Goal: Task Accomplishment & Management: Manage account settings

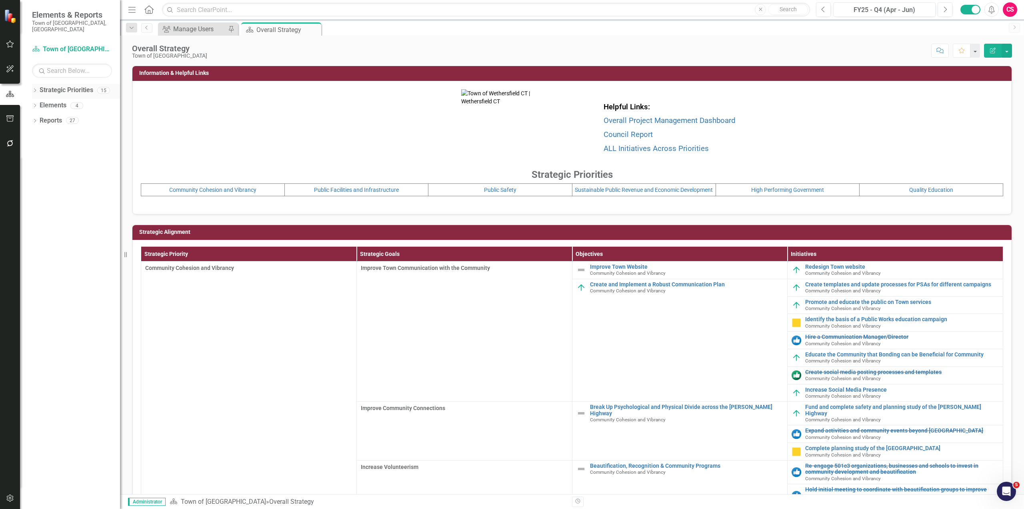
click at [37, 89] on icon "Dropdown" at bounding box center [35, 91] width 6 height 4
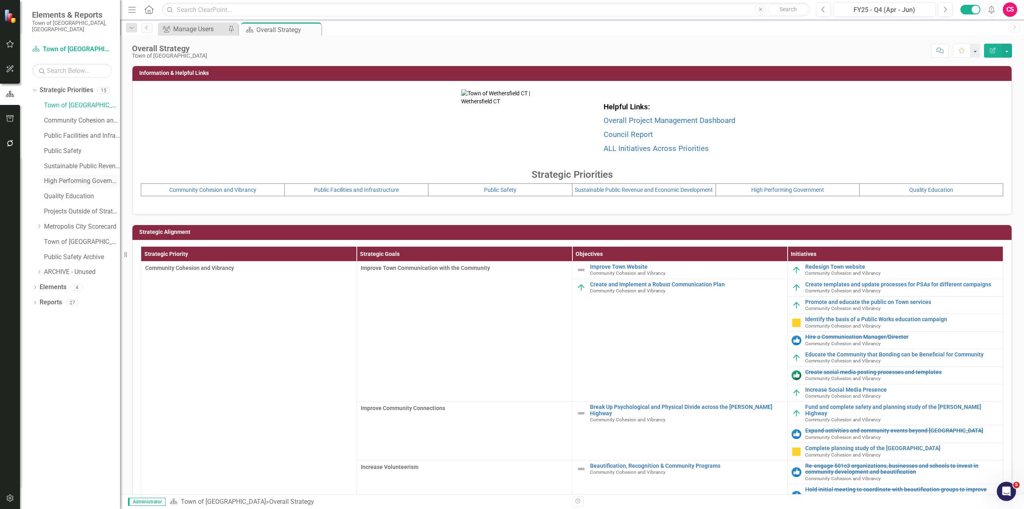
click at [59, 176] on link "High Performing Government" at bounding box center [82, 180] width 76 height 9
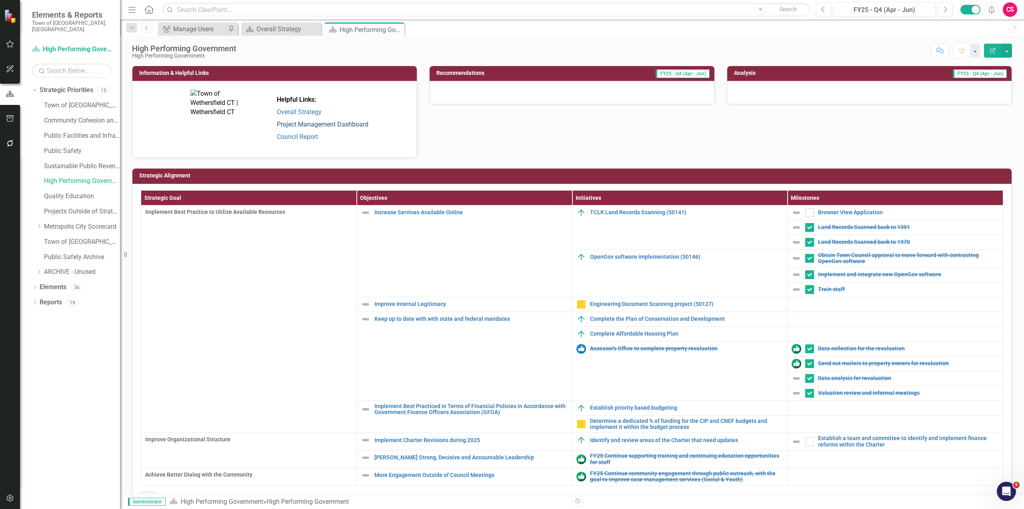
click at [338, 122] on link "Project Management Dashboard" at bounding box center [323, 124] width 92 height 8
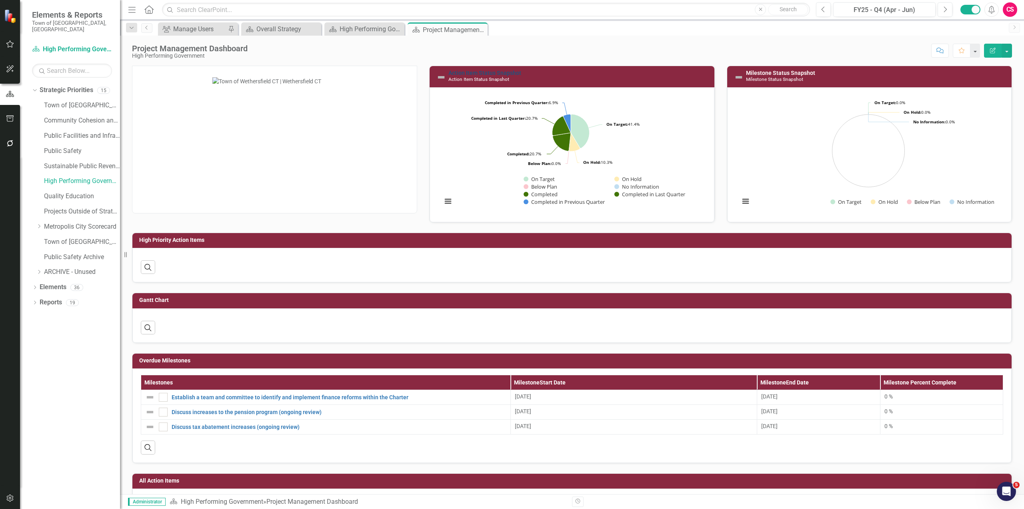
click at [472, 70] on link "Action Item Status Snapshot" at bounding box center [484, 73] width 73 height 6
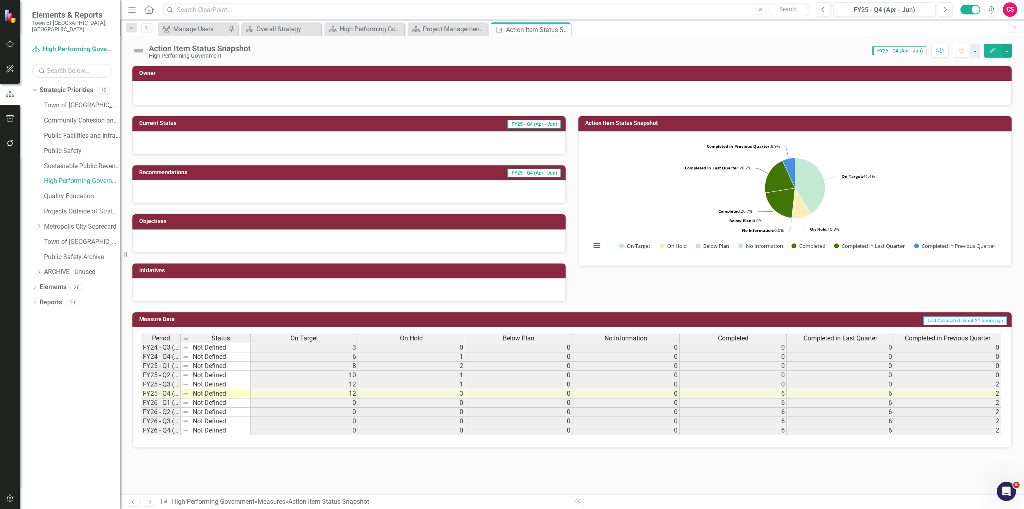
click at [1000, 51] on button "Edit" at bounding box center [993, 51] width 18 height 14
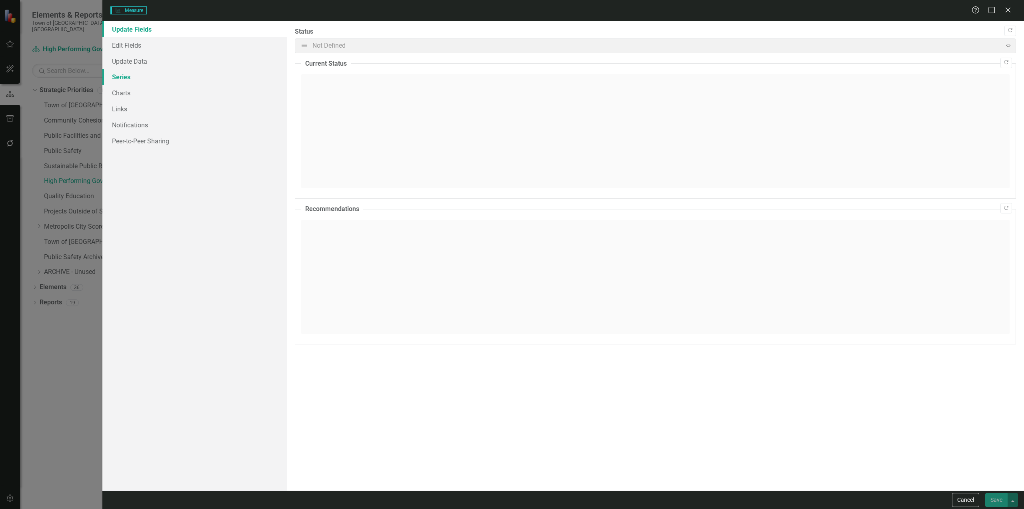
click at [139, 78] on link "Series" at bounding box center [194, 77] width 184 height 16
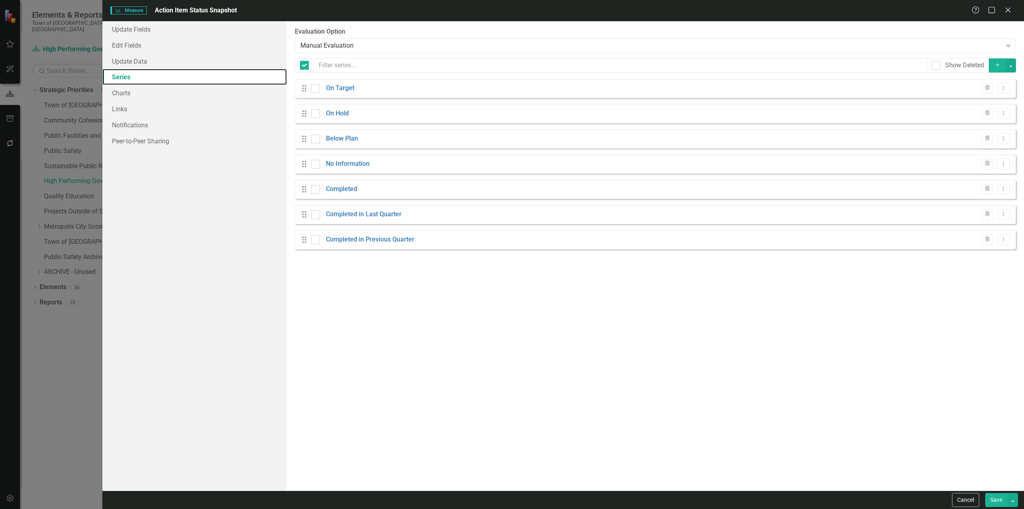
checkbox input "false"
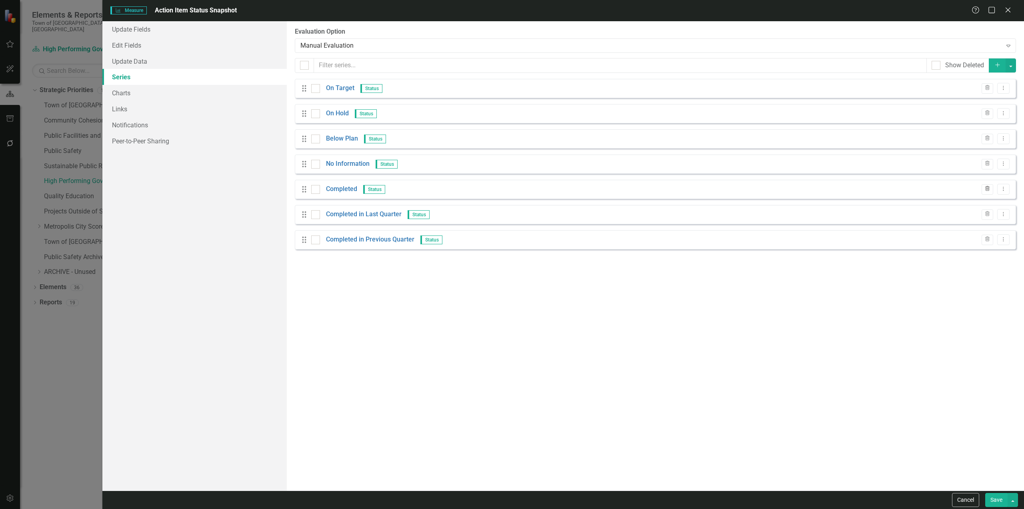
click at [991, 185] on button "Trash" at bounding box center [988, 189] width 12 height 10
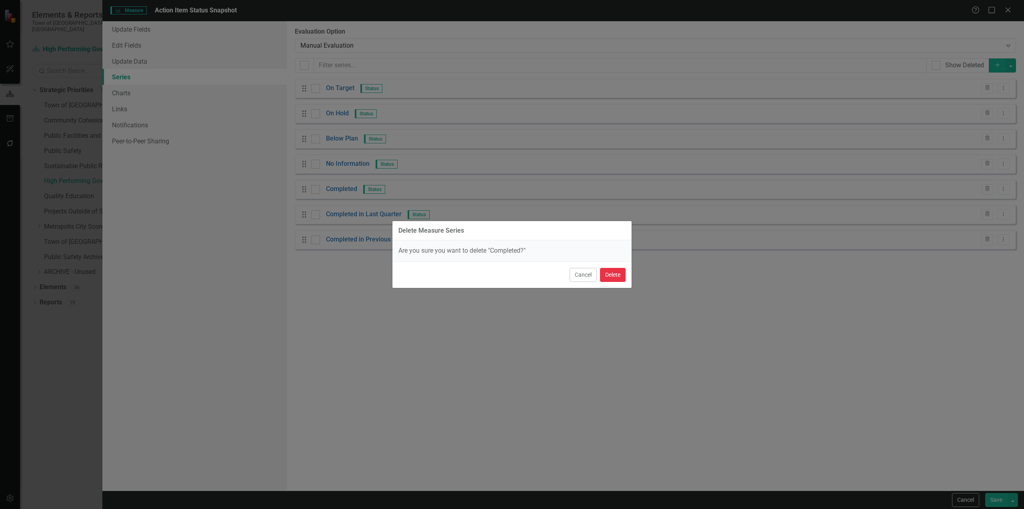
click at [623, 278] on button "Delete" at bounding box center [613, 275] width 26 height 14
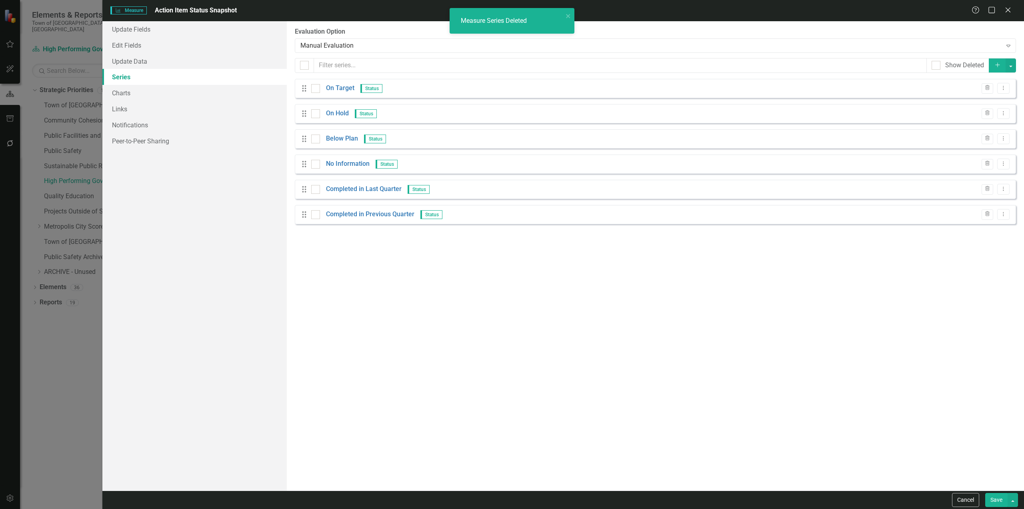
click at [1003, 497] on button "Save" at bounding box center [996, 500] width 22 height 14
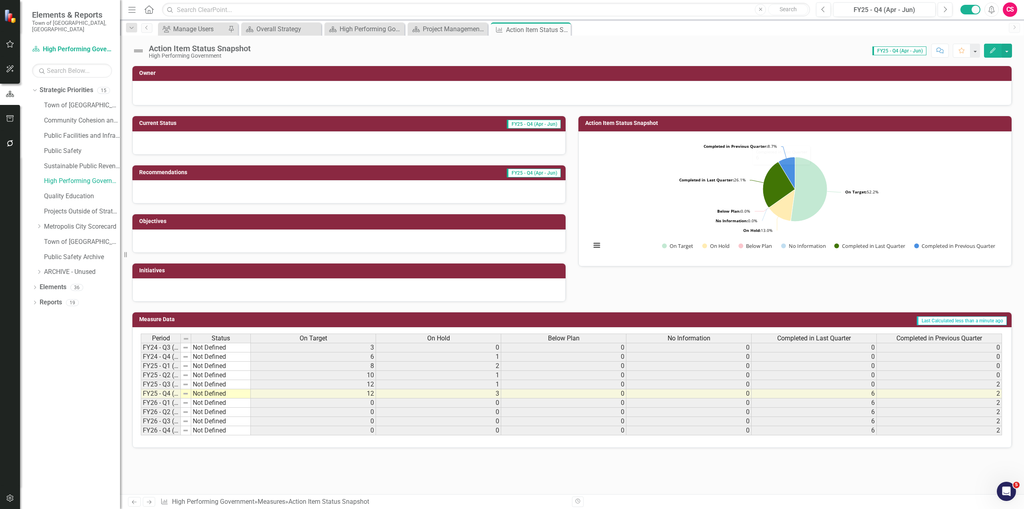
click at [996, 56] on button "Edit" at bounding box center [993, 51] width 18 height 14
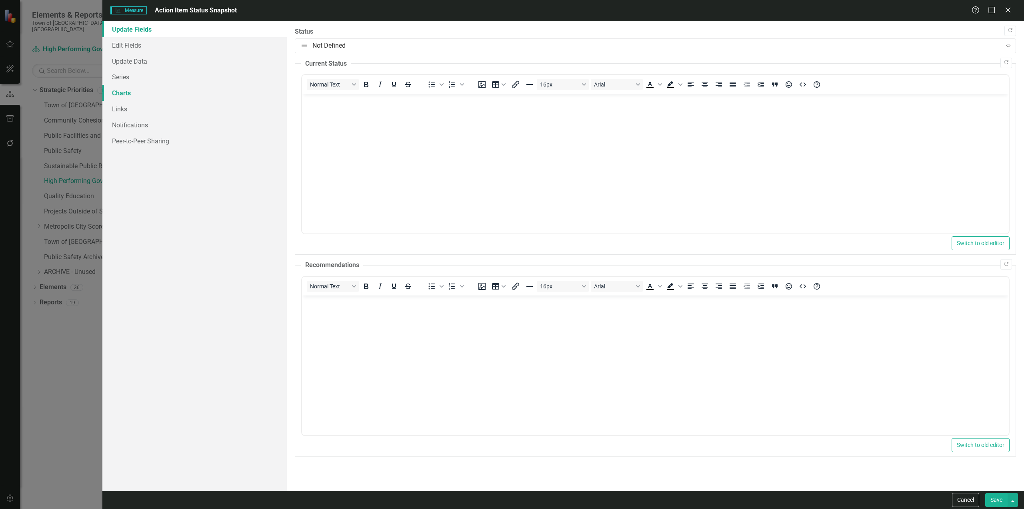
drag, startPoint x: 125, startPoint y: 94, endPoint x: 146, endPoint y: 96, distance: 21.6
click at [125, 94] on link "Charts" at bounding box center [194, 93] width 184 height 16
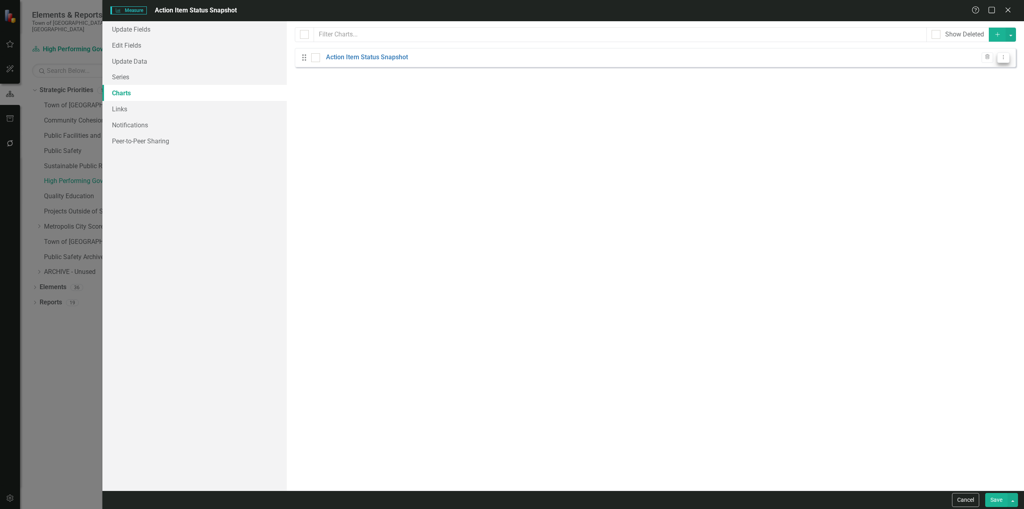
drag, startPoint x: 1011, startPoint y: 55, endPoint x: 1003, endPoint y: 63, distance: 10.8
click at [1011, 56] on div "Drag Action Item Status Snapshot Trash Dropdown Menu" at bounding box center [655, 57] width 721 height 19
click at [1002, 63] on div "Drag Action Item Status Snapshot Trash Dropdown Menu" at bounding box center [655, 57] width 721 height 19
click at [1003, 60] on button "Dropdown Menu" at bounding box center [1003, 57] width 12 height 11
click at [984, 87] on link "Copy Duplicate Chart" at bounding box center [977, 85] width 63 height 15
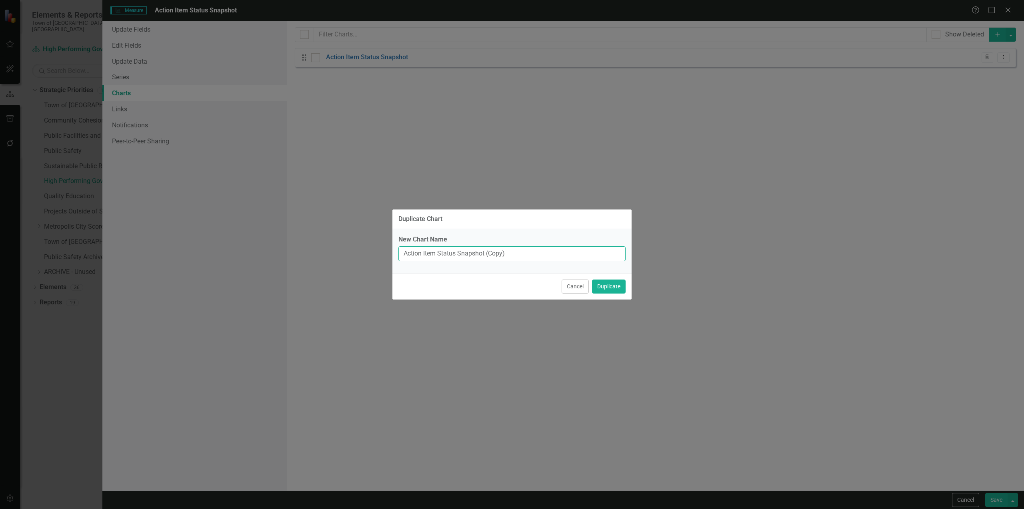
click at [498, 252] on input "Action Item Status Snapshot (Copy)" at bounding box center [511, 253] width 227 height 15
type input "Action Item Status Snapshot (Dashboard)"
click at [592, 279] on button "Duplicate" at bounding box center [609, 286] width 34 height 14
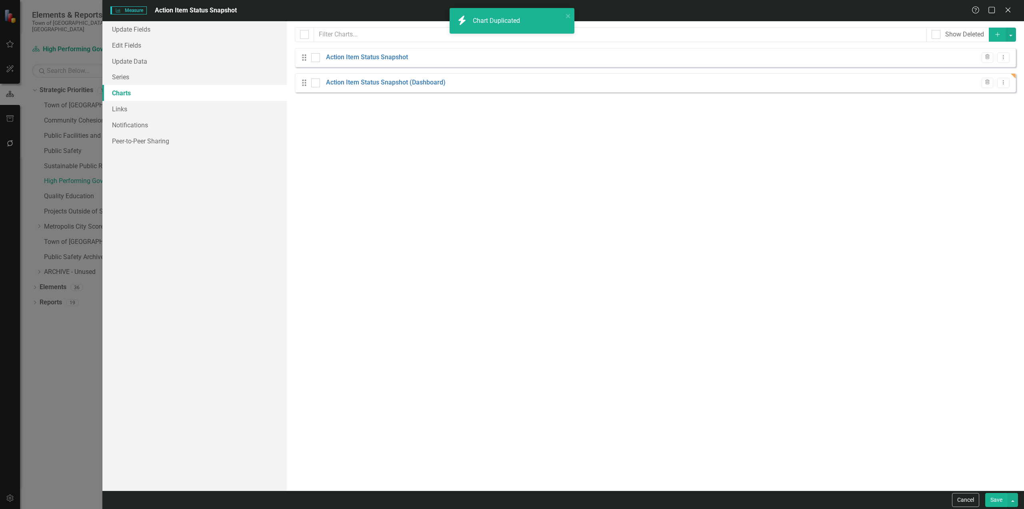
click at [991, 495] on button "Save" at bounding box center [996, 500] width 22 height 14
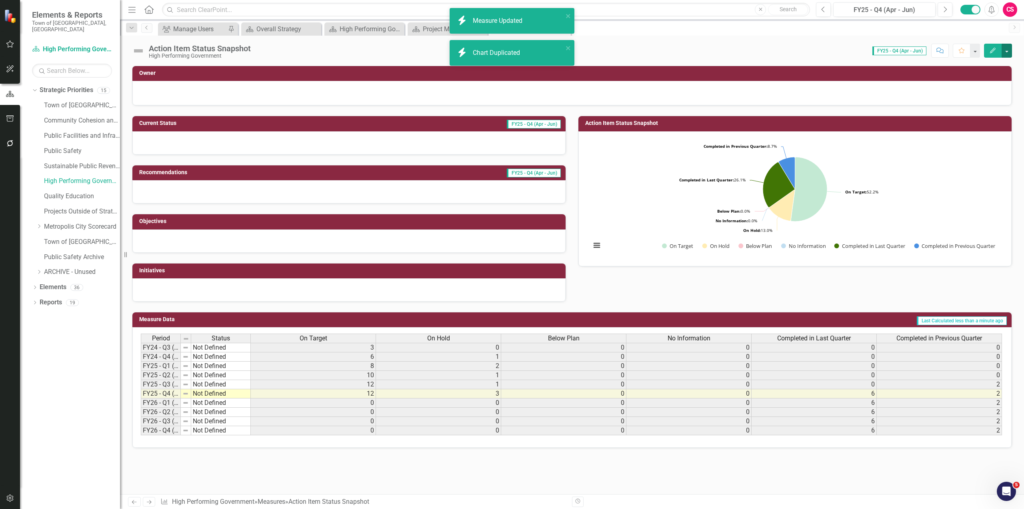
click at [1010, 53] on button "button" at bounding box center [1007, 51] width 10 height 14
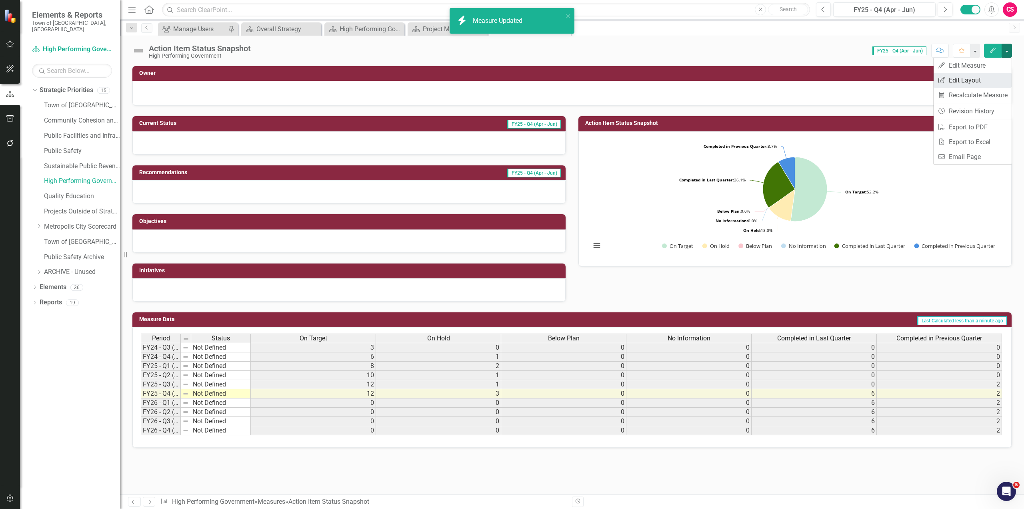
click at [985, 78] on link "Edit Report Edit Layout" at bounding box center [973, 80] width 78 height 15
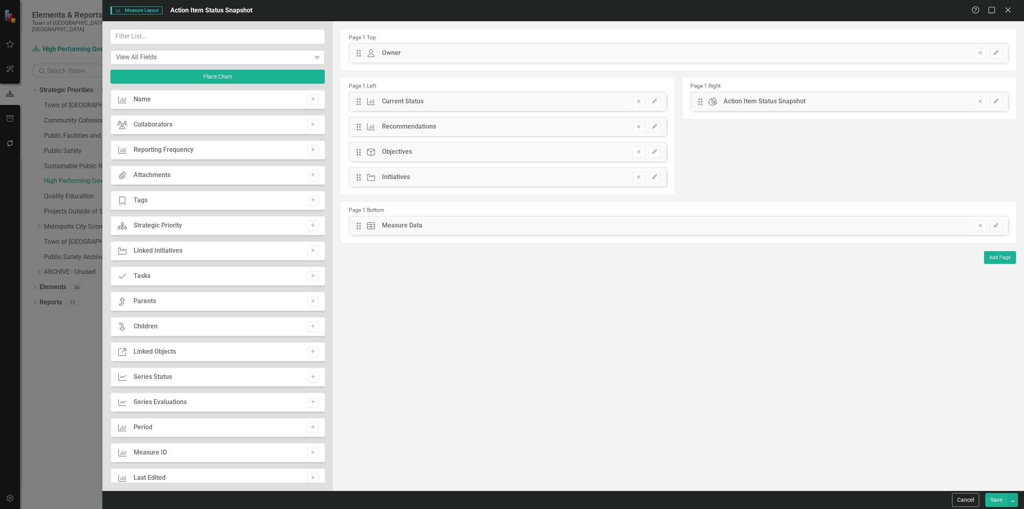
click at [155, 56] on div "View All Fields" at bounding box center [213, 56] width 195 height 9
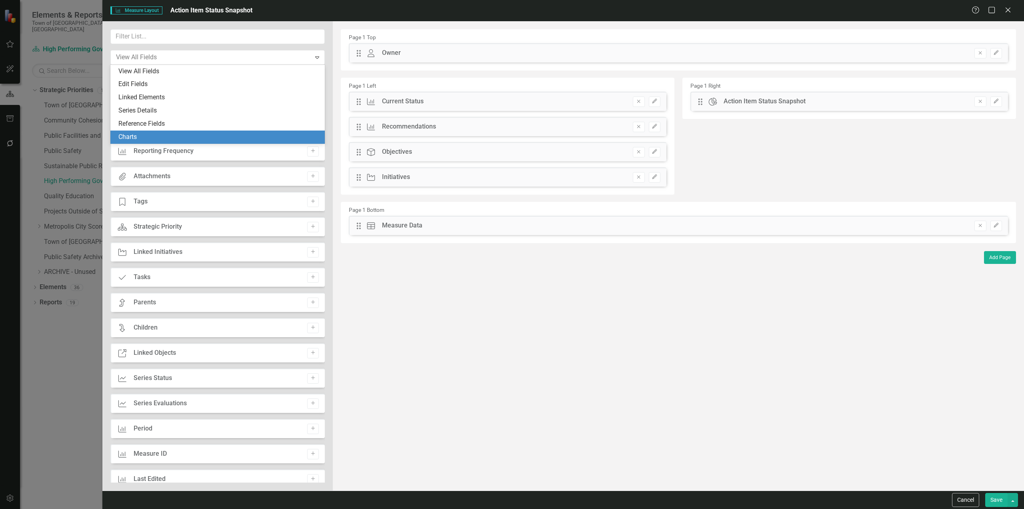
click at [132, 139] on div "Charts" at bounding box center [219, 136] width 202 height 9
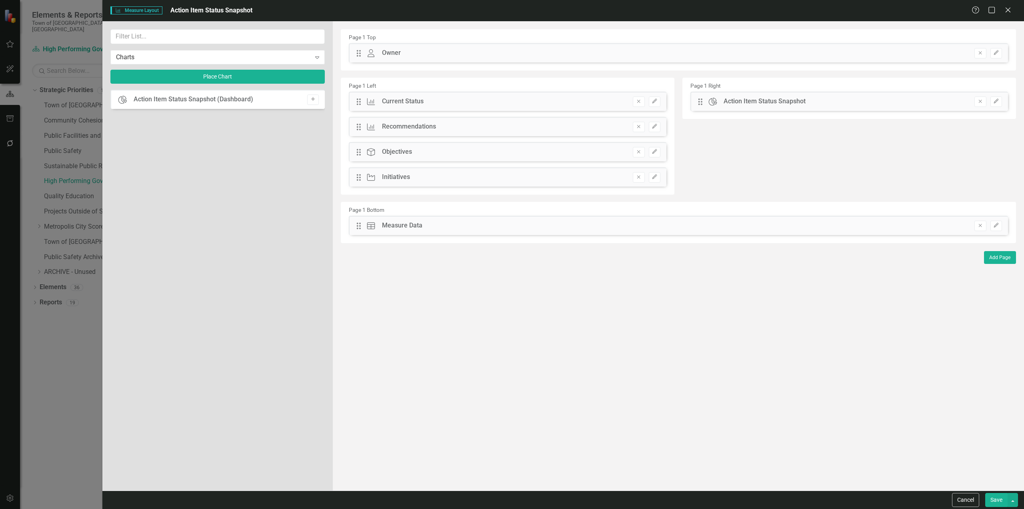
click at [307, 96] on div "Add" at bounding box center [311, 99] width 16 height 10
click at [316, 97] on button "Add" at bounding box center [313, 99] width 12 height 10
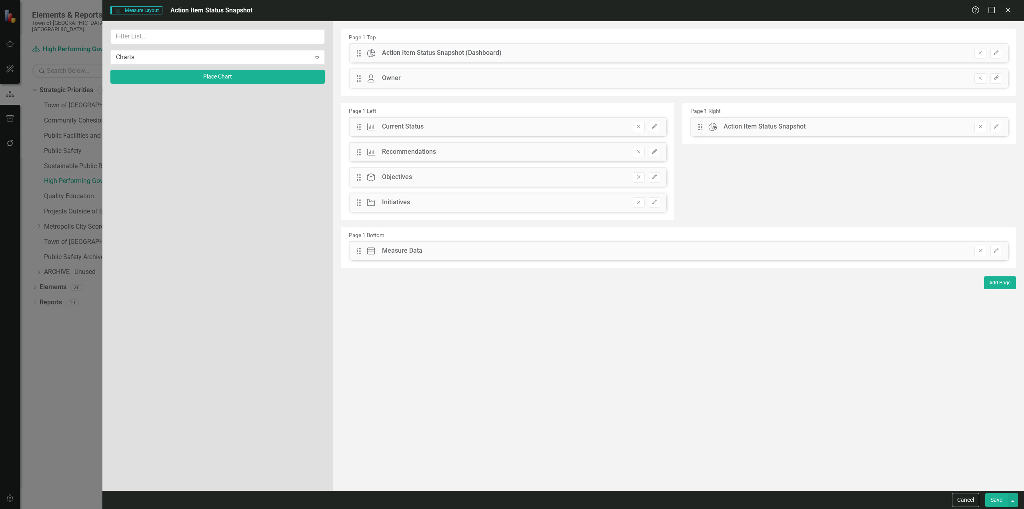
click at [991, 497] on button "Save" at bounding box center [996, 500] width 22 height 14
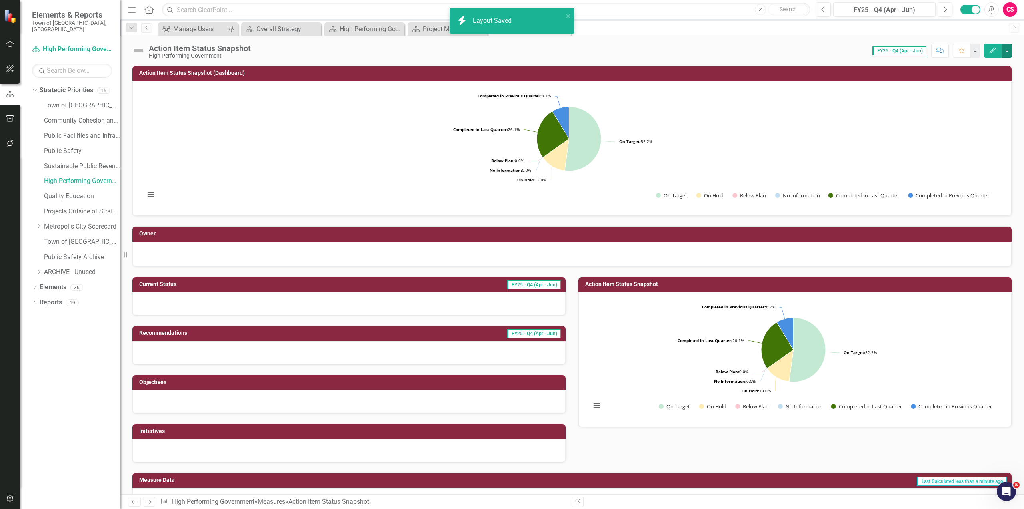
click at [596, 107] on rect "Interactive chart" at bounding box center [569, 147] width 857 height 120
drag, startPoint x: 646, startPoint y: 128, endPoint x: 596, endPoint y: 107, distance: 54.2
click at [596, 107] on rect "Interactive chart" at bounding box center [569, 147] width 857 height 120
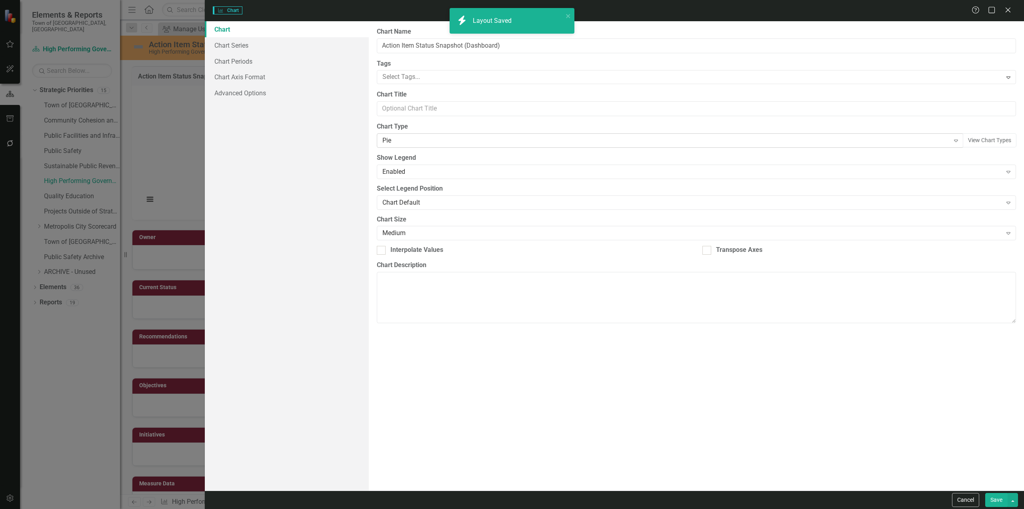
click at [422, 142] on div "Pie" at bounding box center [665, 140] width 567 height 9
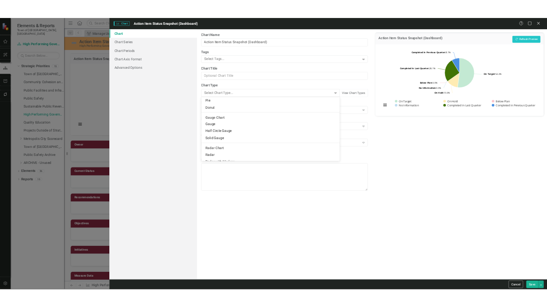
scroll to position [669, 0]
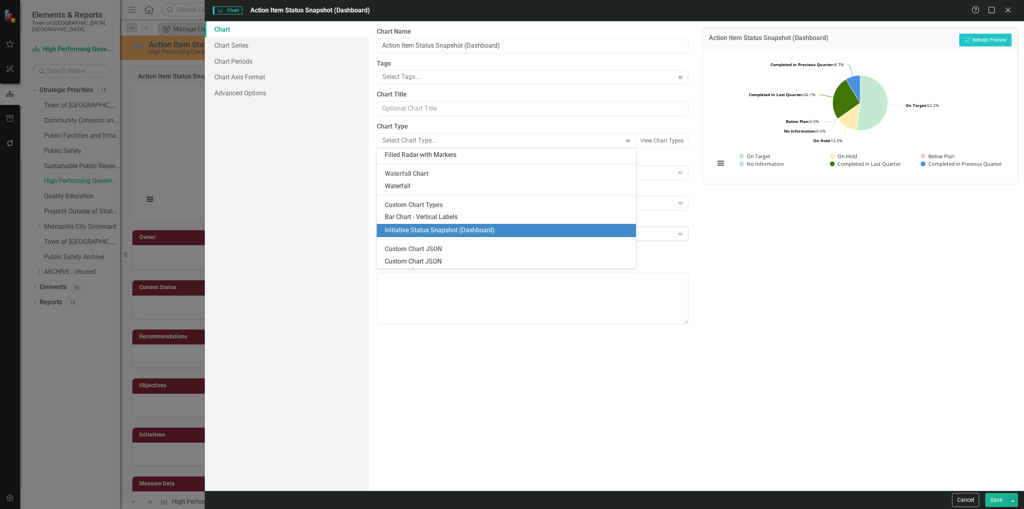
drag, startPoint x: 422, startPoint y: 231, endPoint x: 431, endPoint y: 232, distance: 9.3
click at [422, 231] on div "Initiative Status Snapshot (Dashboard)" at bounding box center [508, 230] width 246 height 9
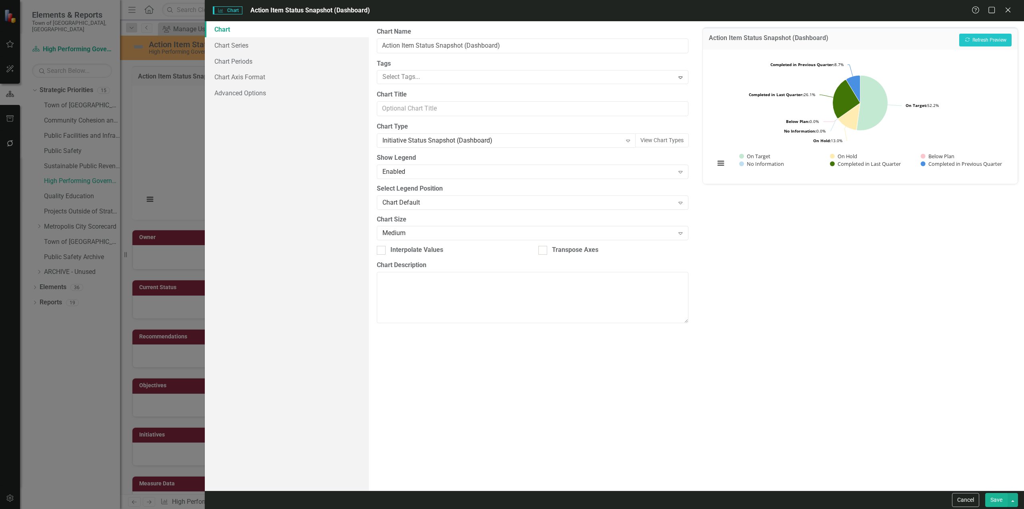
click at [1000, 496] on button "Save" at bounding box center [996, 500] width 22 height 14
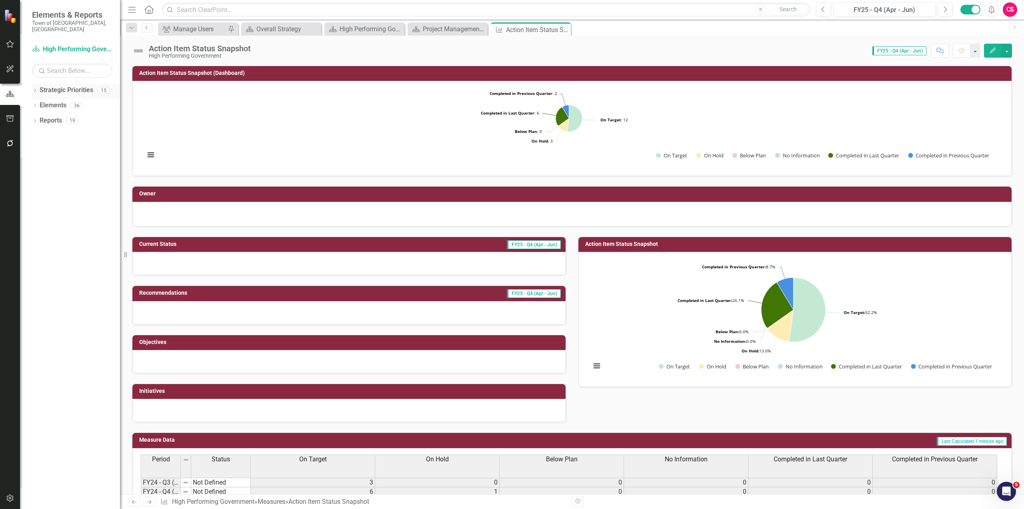
click at [34, 89] on icon "Dropdown" at bounding box center [35, 91] width 6 height 4
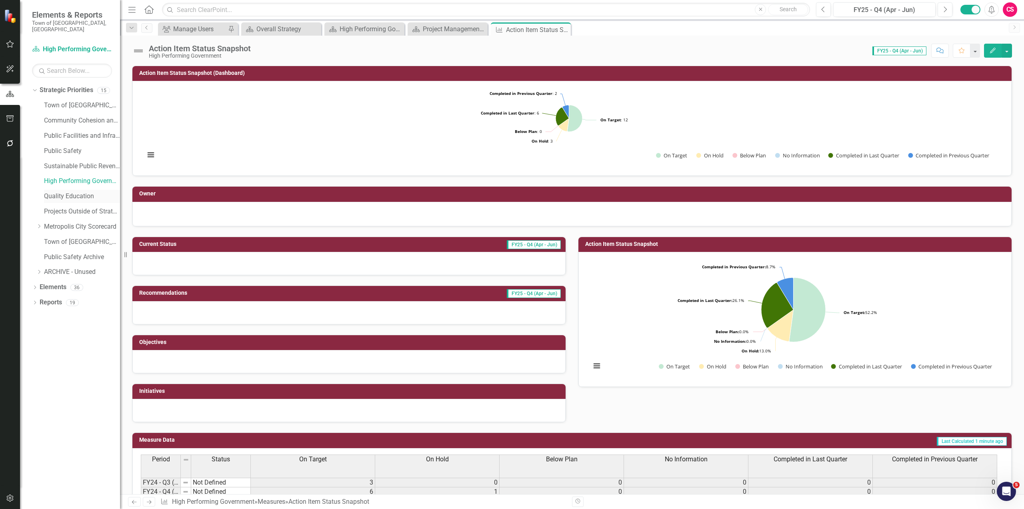
click at [63, 192] on link "Quality Education" at bounding box center [82, 196] width 76 height 9
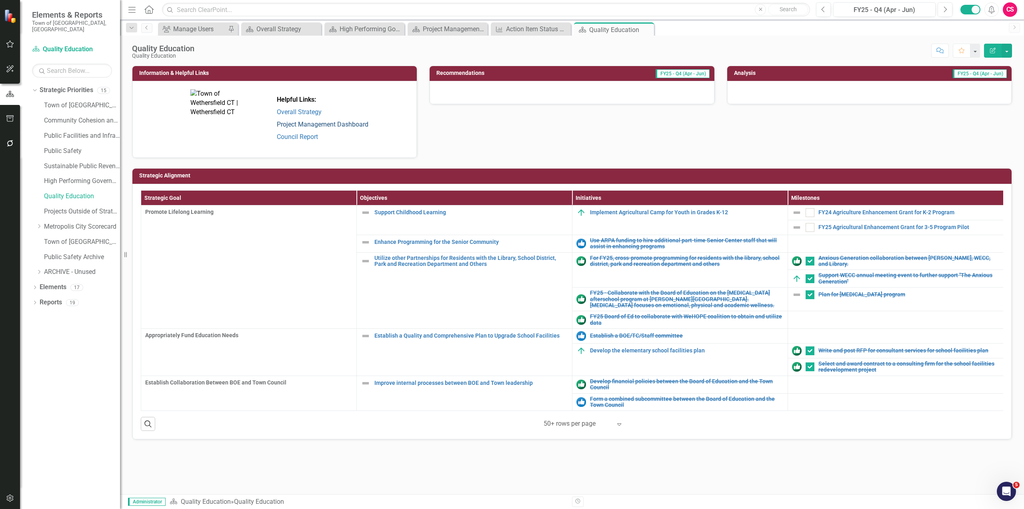
click at [298, 124] on link "Project Management Dashboard" at bounding box center [323, 124] width 92 height 8
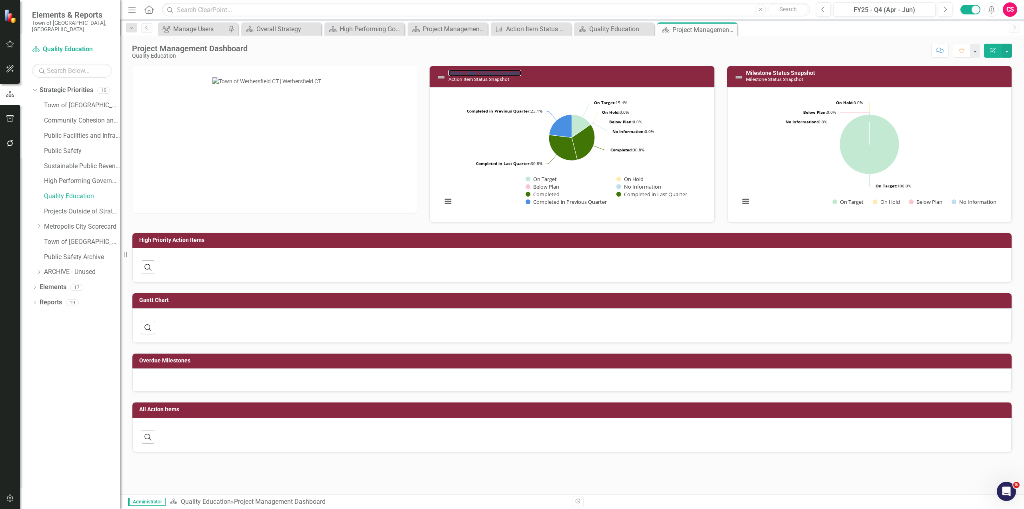
click at [480, 74] on link "Action Item Status Snapshot" at bounding box center [484, 73] width 73 height 6
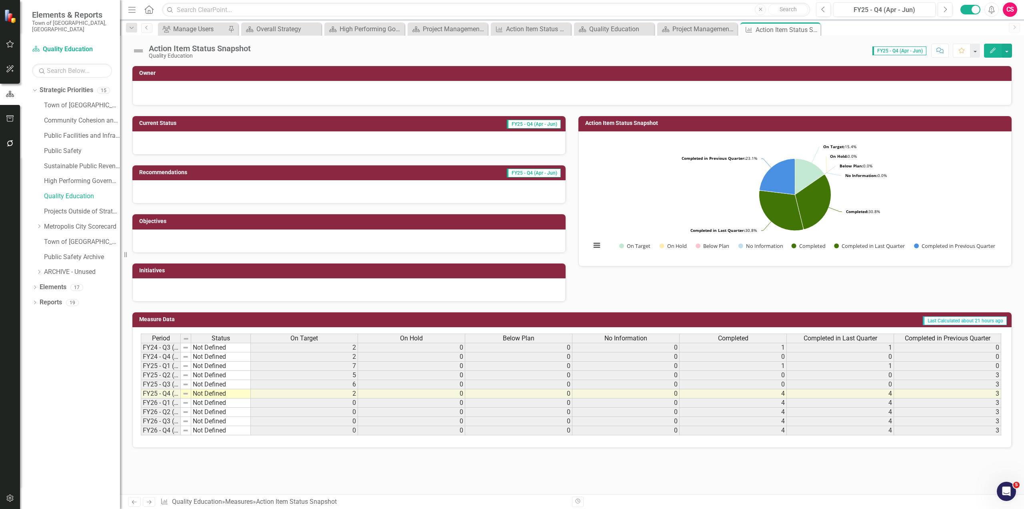
click at [546, 54] on button "Edit" at bounding box center [993, 51] width 18 height 14
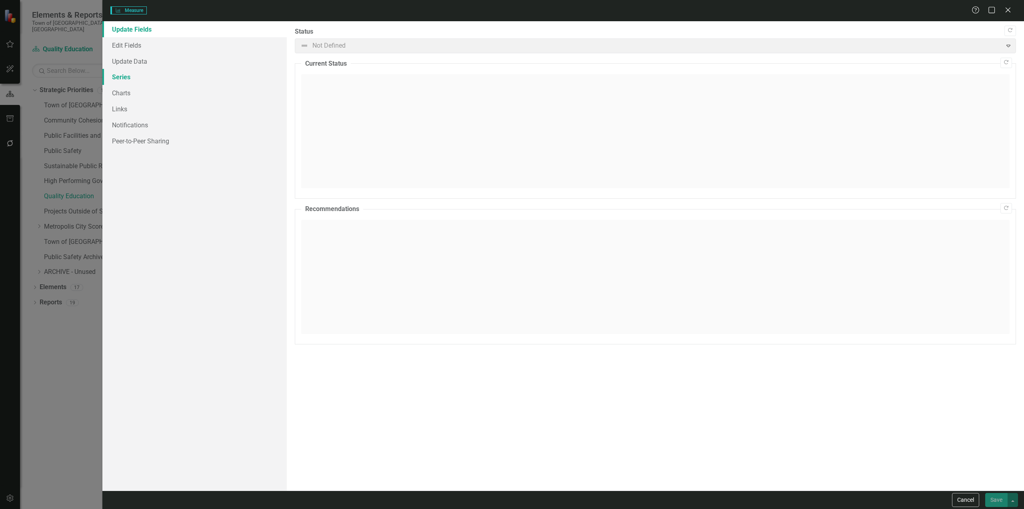
click at [141, 73] on link "Series" at bounding box center [194, 77] width 184 height 16
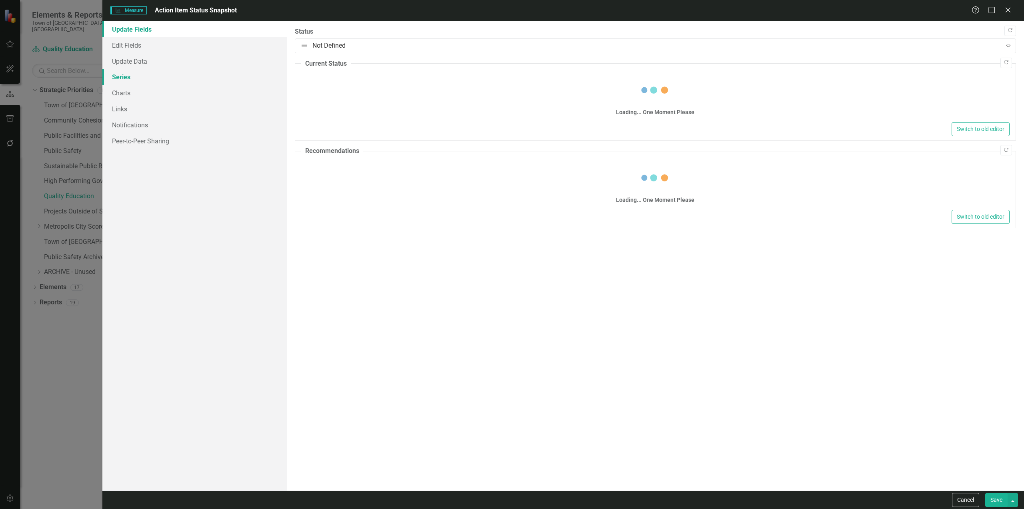
click at [260, 76] on link "Series" at bounding box center [194, 77] width 184 height 16
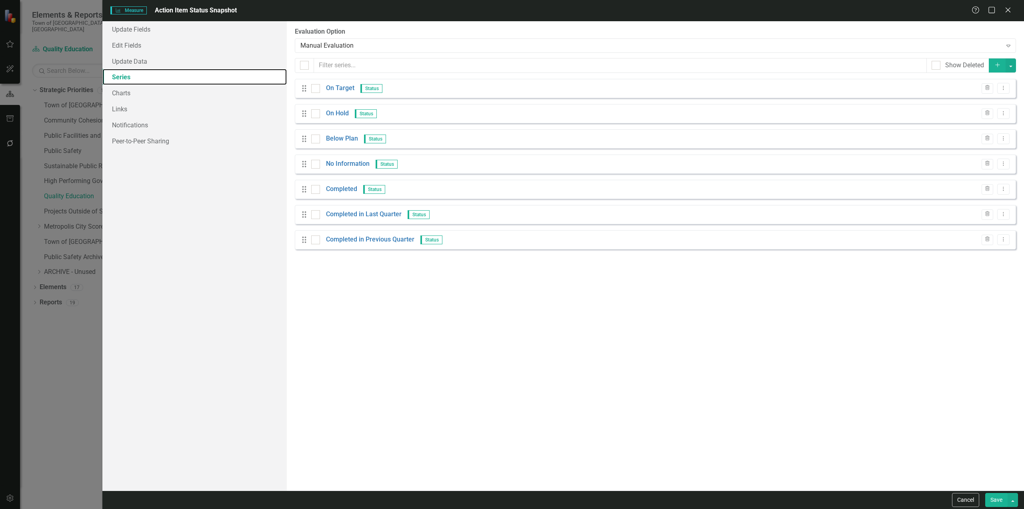
checkbox input "false"
click at [546, 189] on button "Trash" at bounding box center [988, 189] width 12 height 10
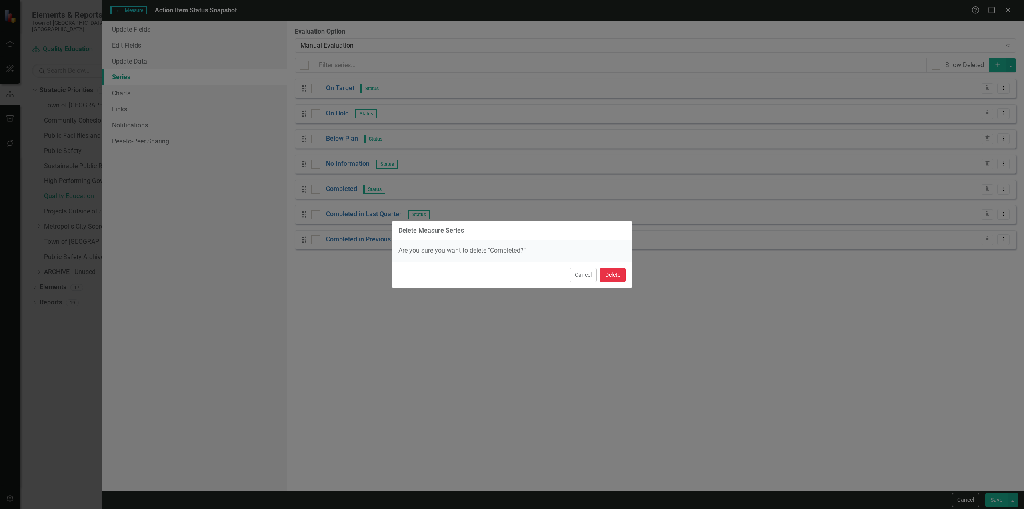
click at [546, 272] on button "Delete" at bounding box center [613, 275] width 26 height 14
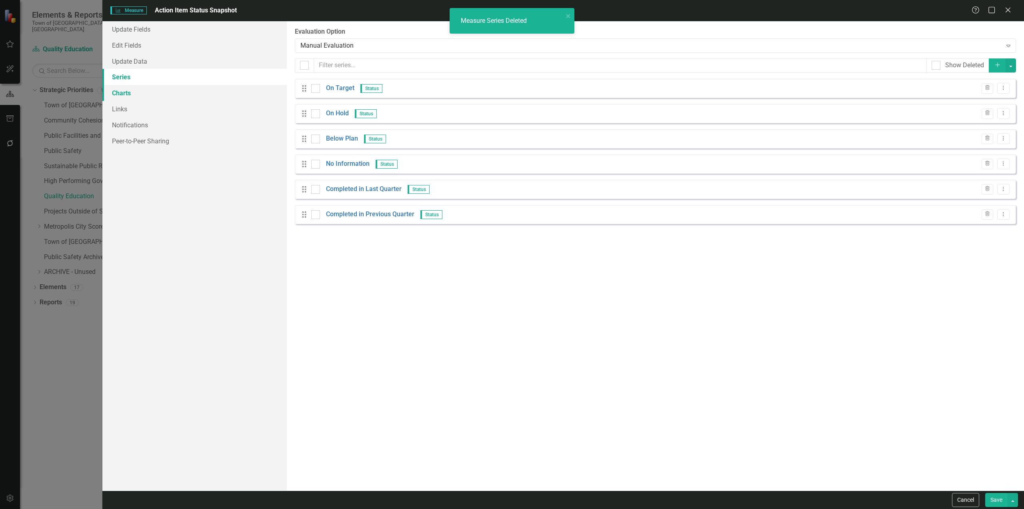
click at [221, 90] on link "Charts" at bounding box center [194, 93] width 184 height 16
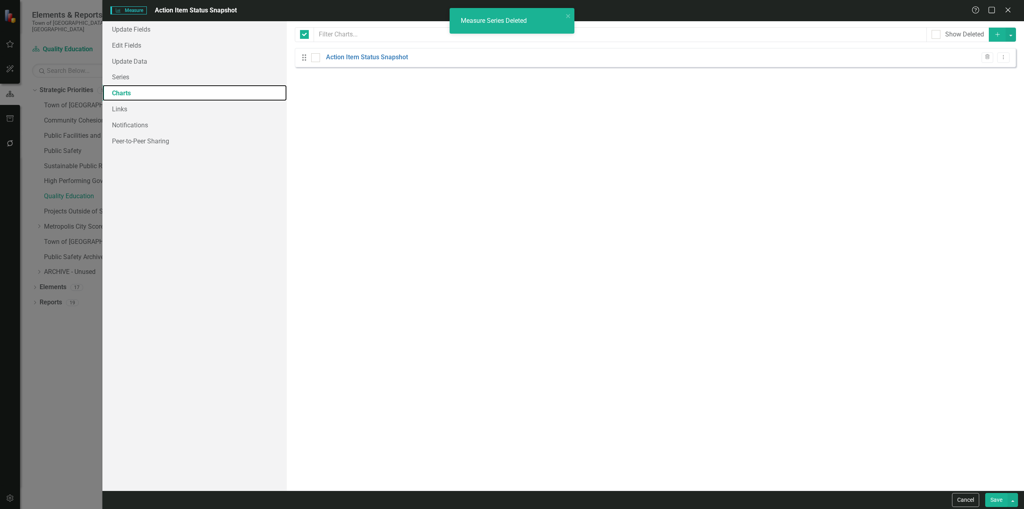
checkbox input "false"
click at [546, 62] on button "Dropdown Menu" at bounding box center [1003, 57] width 12 height 11
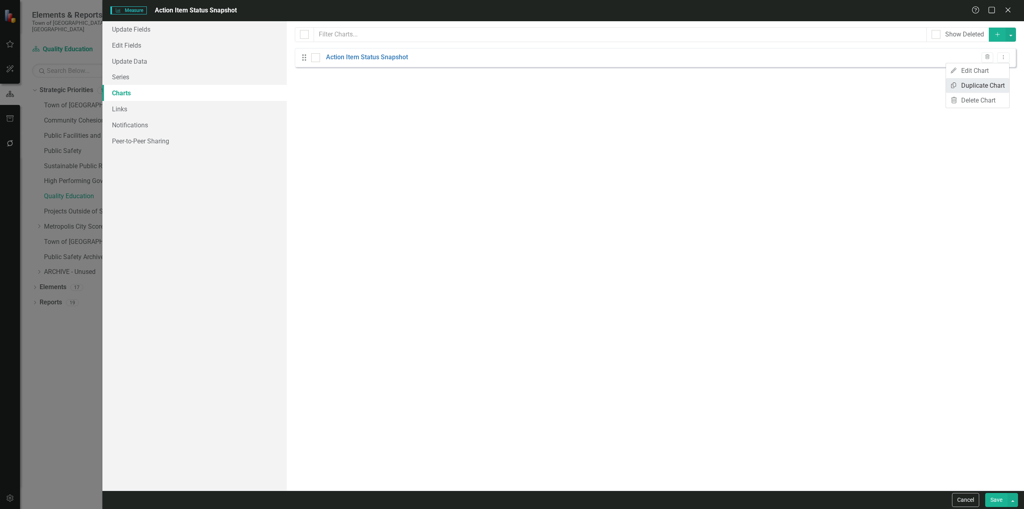
click at [546, 83] on link "Copy Duplicate Chart" at bounding box center [977, 85] width 63 height 15
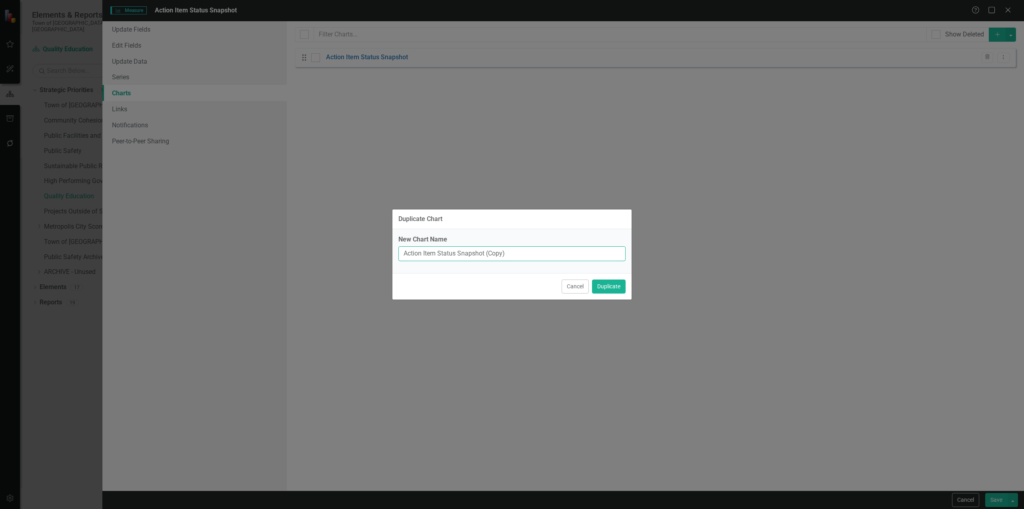
click at [499, 250] on input "Action Item Status Snapshot (Copy)" at bounding box center [511, 253] width 227 height 15
type input "Action Item Status Snapshot (Dashboard)"
click at [546, 279] on button "Duplicate" at bounding box center [609, 286] width 34 height 14
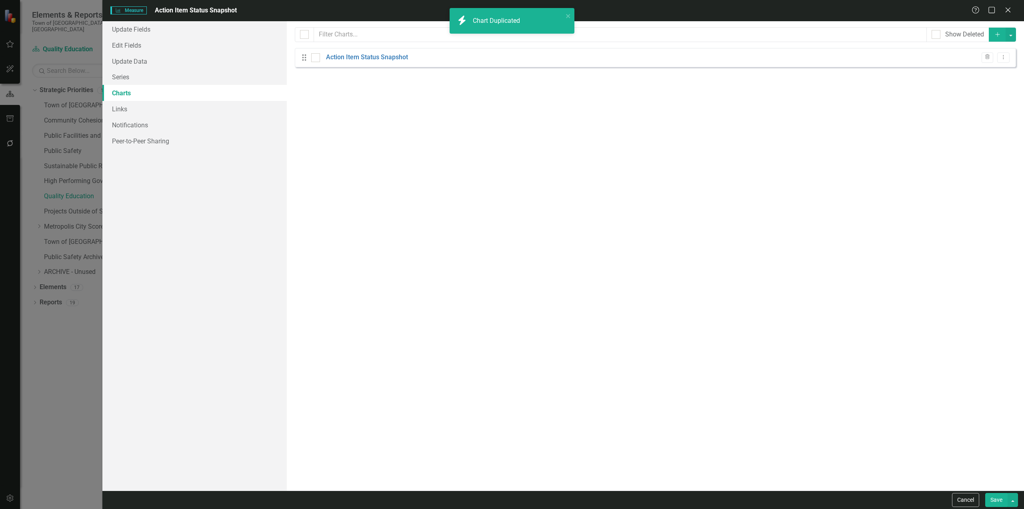
click at [546, 307] on button "Save" at bounding box center [996, 500] width 22 height 14
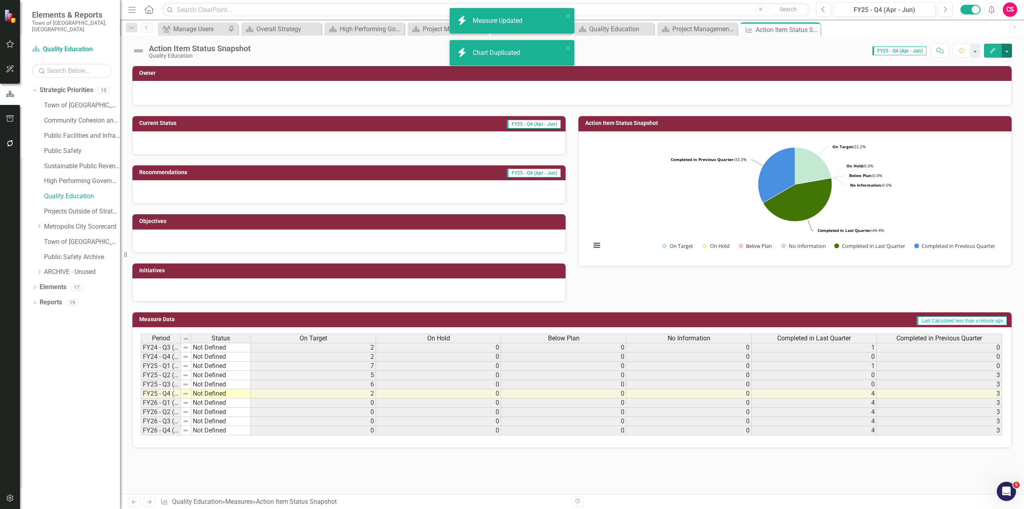
click at [546, 52] on button "button" at bounding box center [1007, 51] width 10 height 14
click at [546, 85] on link "Edit Report Edit Layout" at bounding box center [973, 80] width 78 height 15
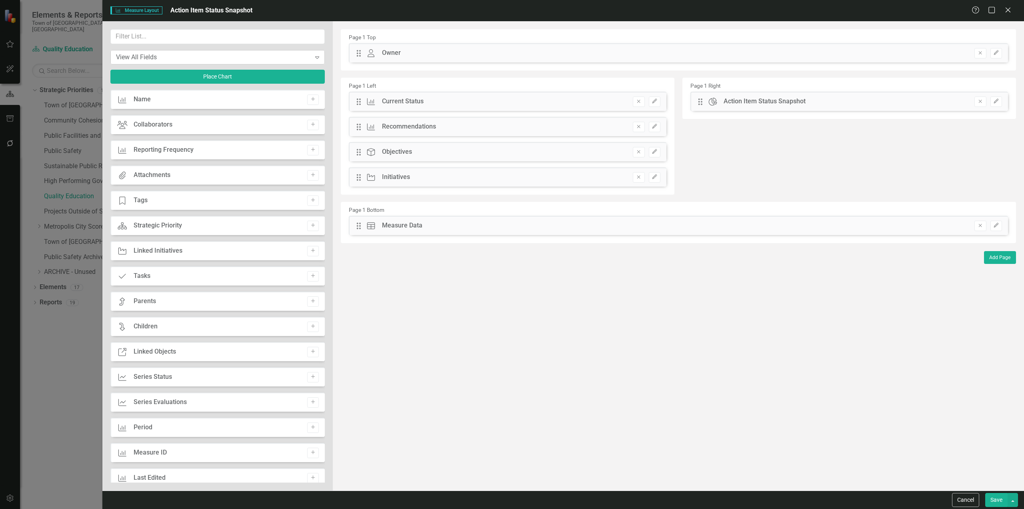
click at [178, 59] on div "View All Fields" at bounding box center [213, 56] width 195 height 9
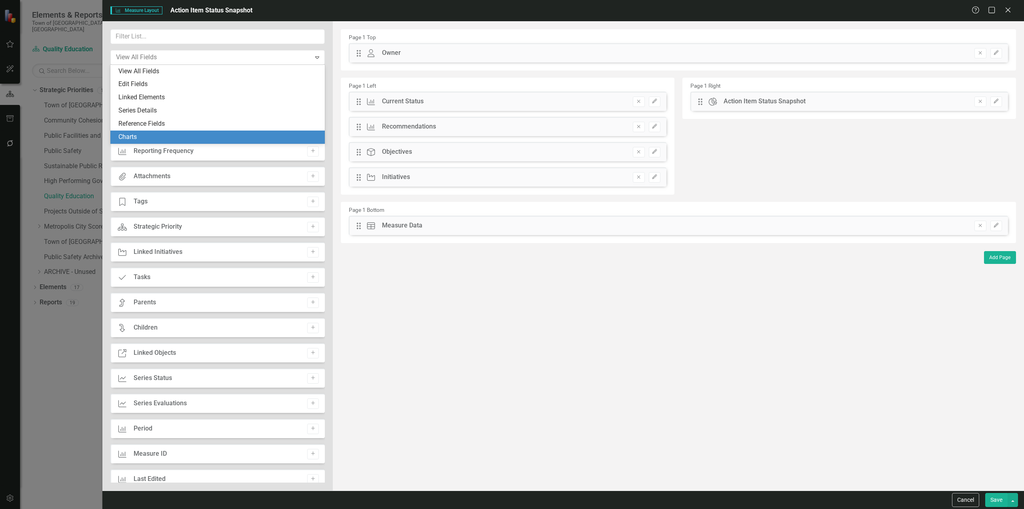
click at [142, 136] on div "Charts" at bounding box center [219, 136] width 202 height 9
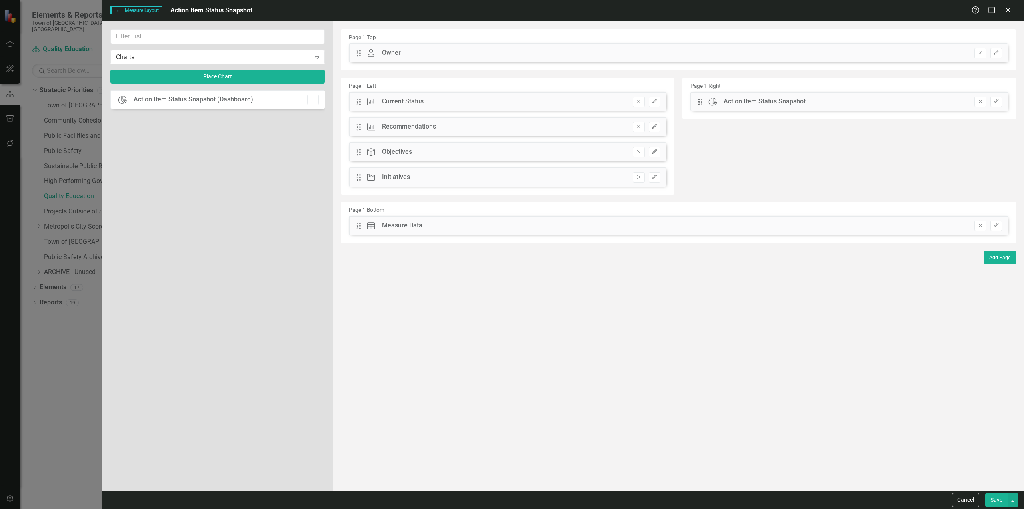
click at [309, 96] on button "Add" at bounding box center [313, 99] width 12 height 10
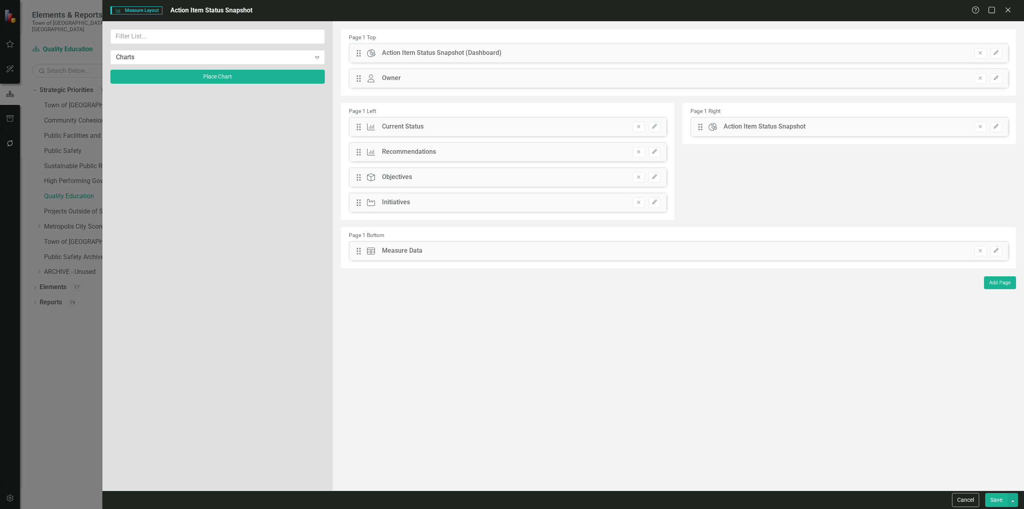
click at [546, 307] on button "Save" at bounding box center [996, 500] width 22 height 14
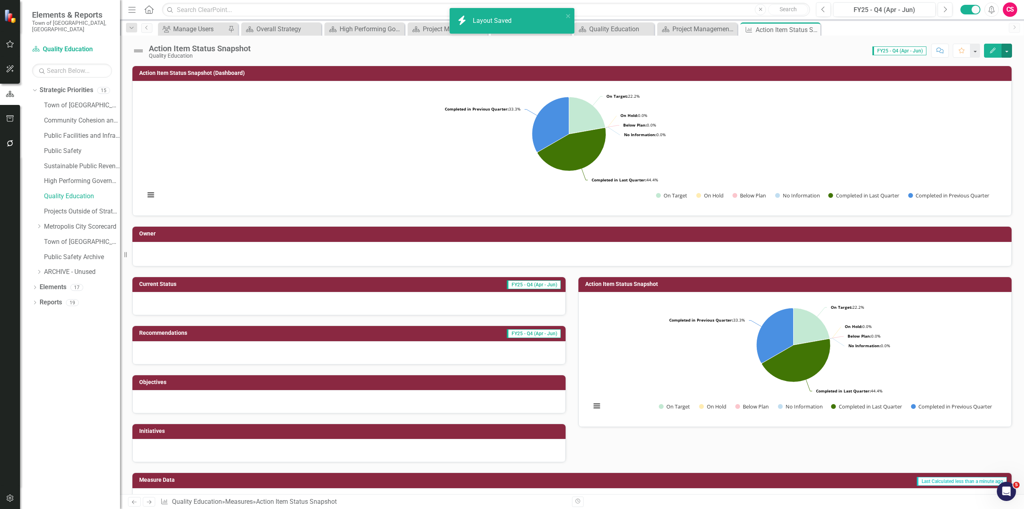
drag, startPoint x: 652, startPoint y: 222, endPoint x: 503, endPoint y: 154, distance: 164.5
click at [503, 154] on rect "Interactive chart" at bounding box center [569, 147] width 857 height 120
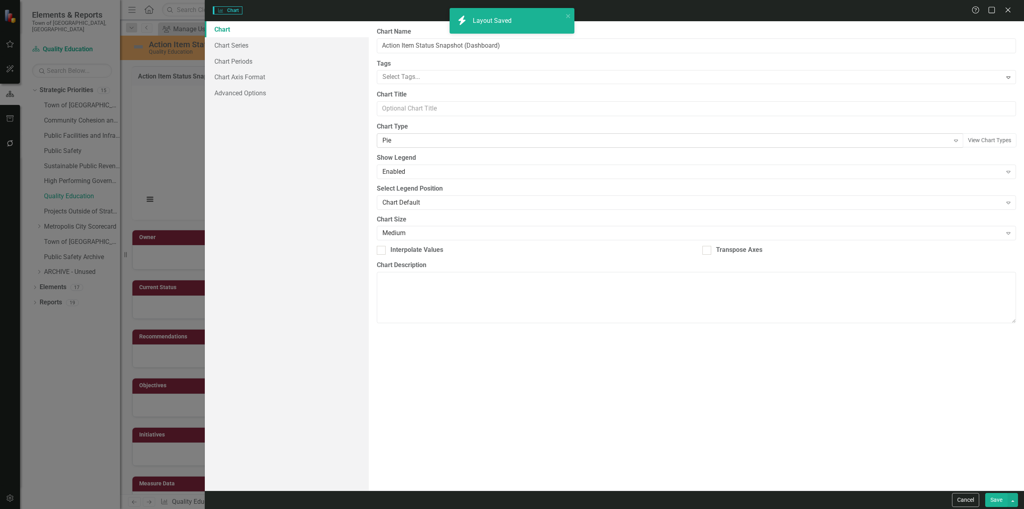
click at [398, 138] on div "Pie" at bounding box center [665, 140] width 567 height 9
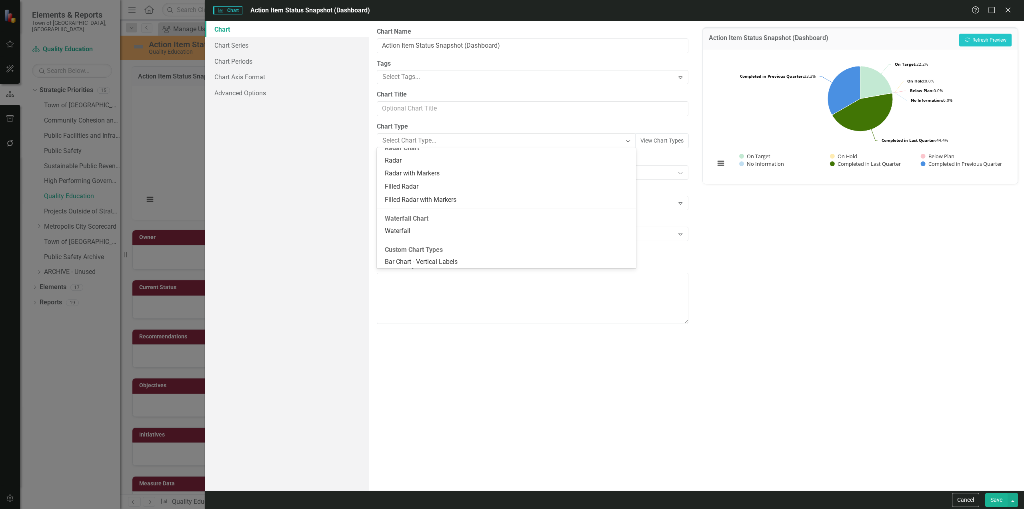
scroll to position [669, 0]
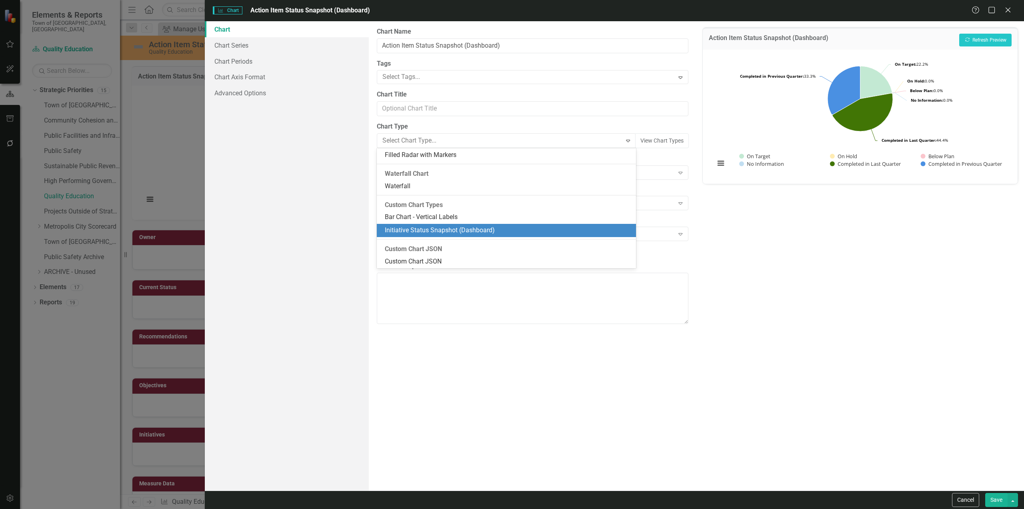
click at [425, 234] on div "Initiative Status Snapshot (Dashboard)" at bounding box center [508, 230] width 246 height 9
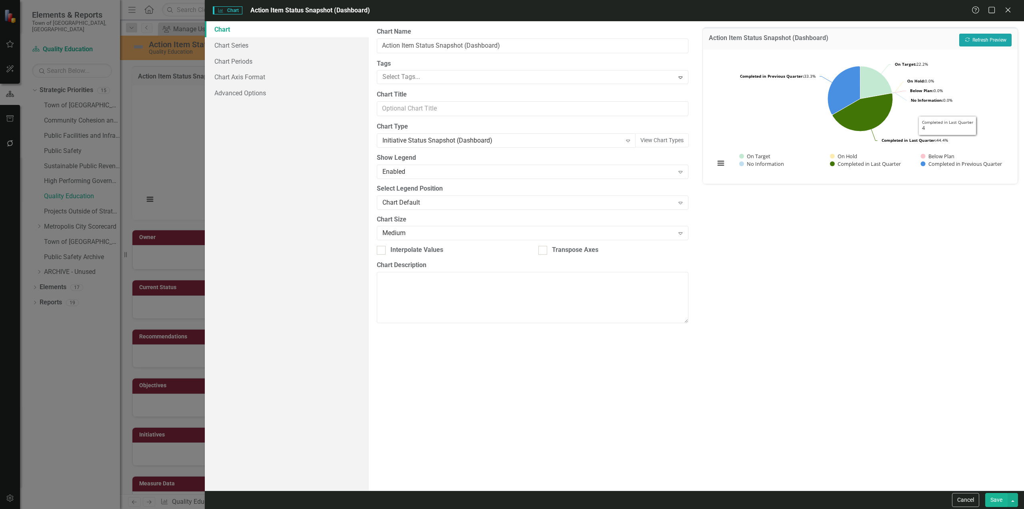
click at [546, 40] on button "Recalculate Refresh Preview" at bounding box center [985, 40] width 52 height 13
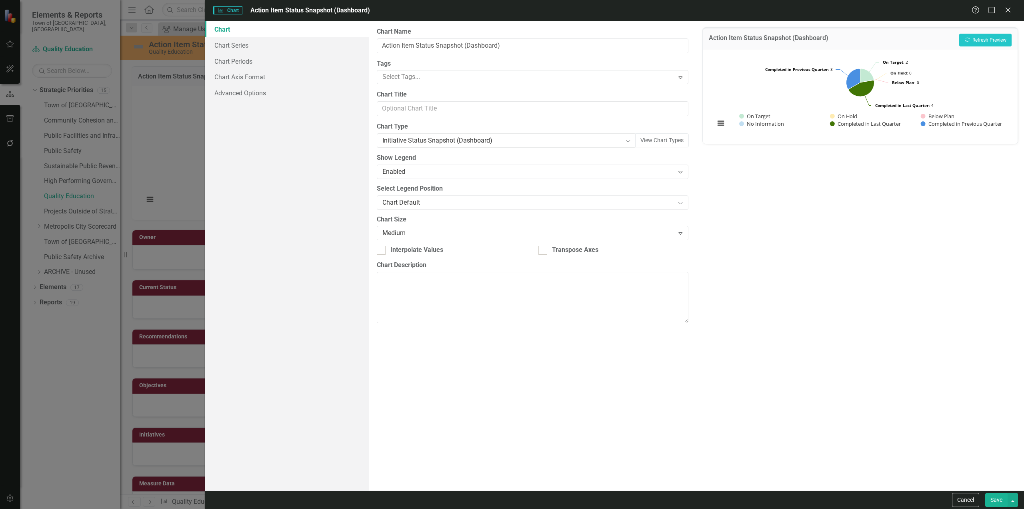
click at [546, 307] on button "Save" at bounding box center [996, 500] width 22 height 14
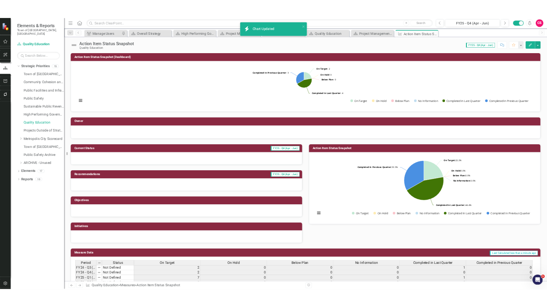
scroll to position [83, 0]
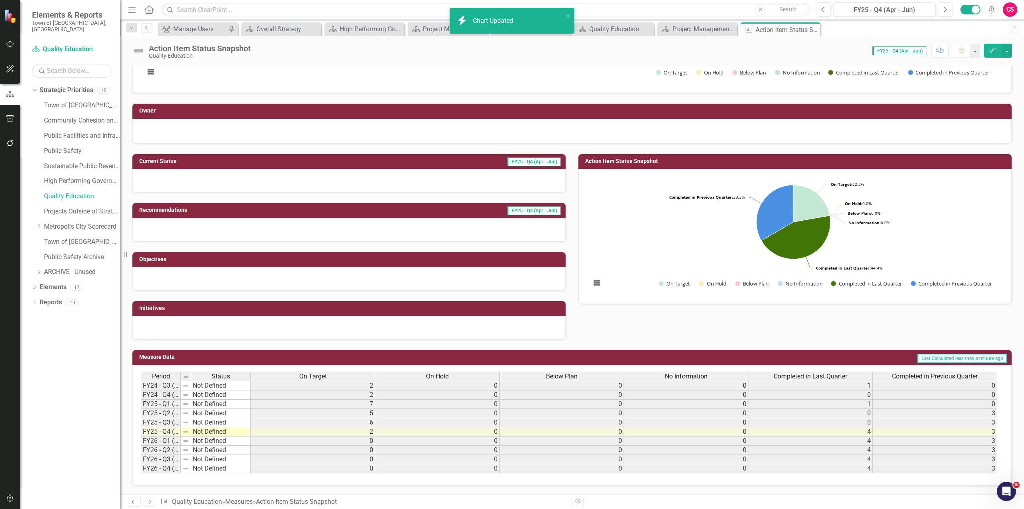
click at [466, 307] on div "On Hold" at bounding box center [437, 376] width 124 height 9
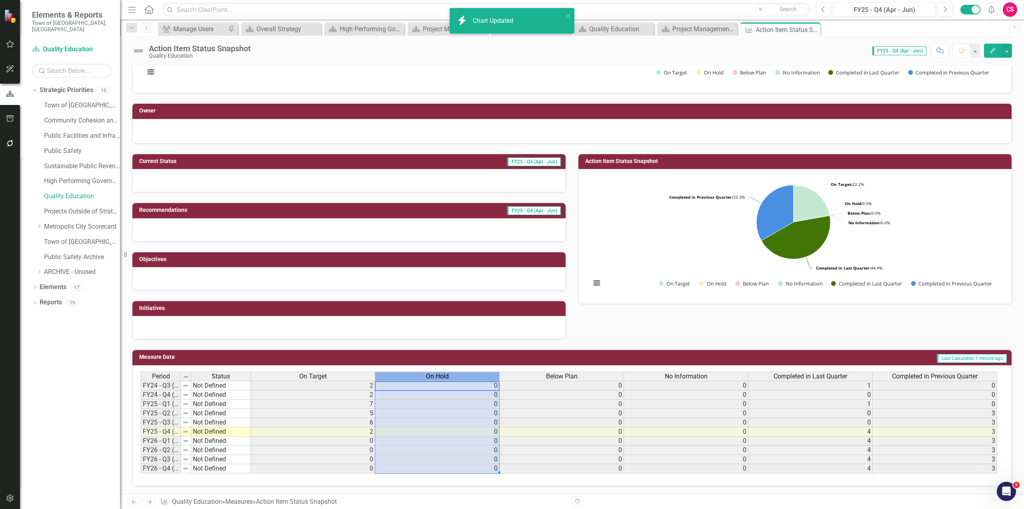
click at [466, 307] on div "On Hold" at bounding box center [437, 376] width 124 height 9
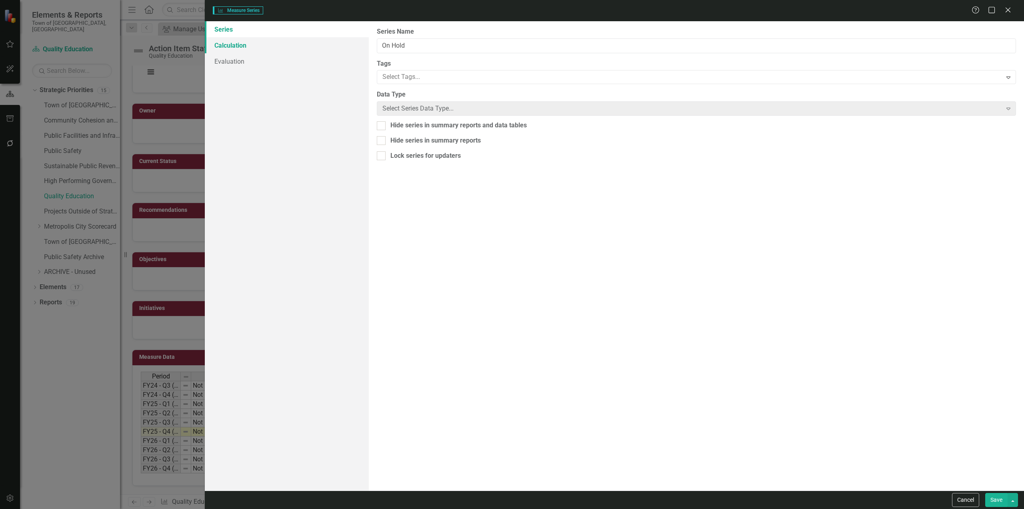
click at [239, 43] on link "Calculation" at bounding box center [287, 45] width 164 height 16
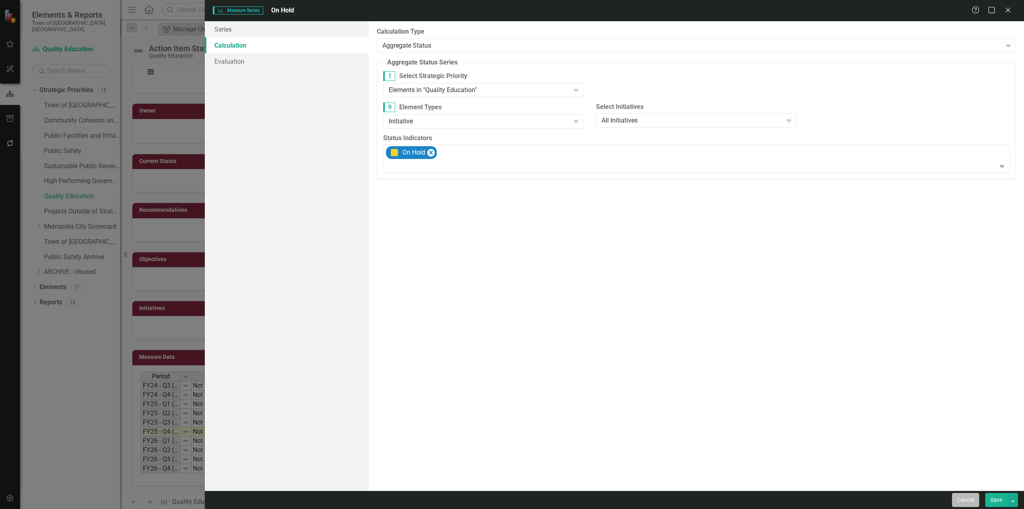
click at [546, 307] on button "Cancel" at bounding box center [965, 500] width 27 height 14
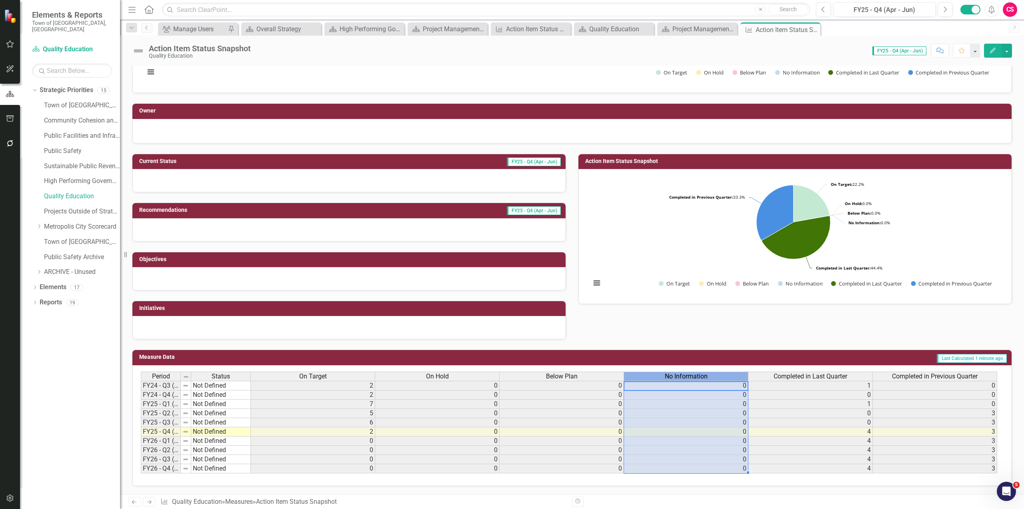
click at [546, 307] on span "No Information" at bounding box center [686, 375] width 43 height 7
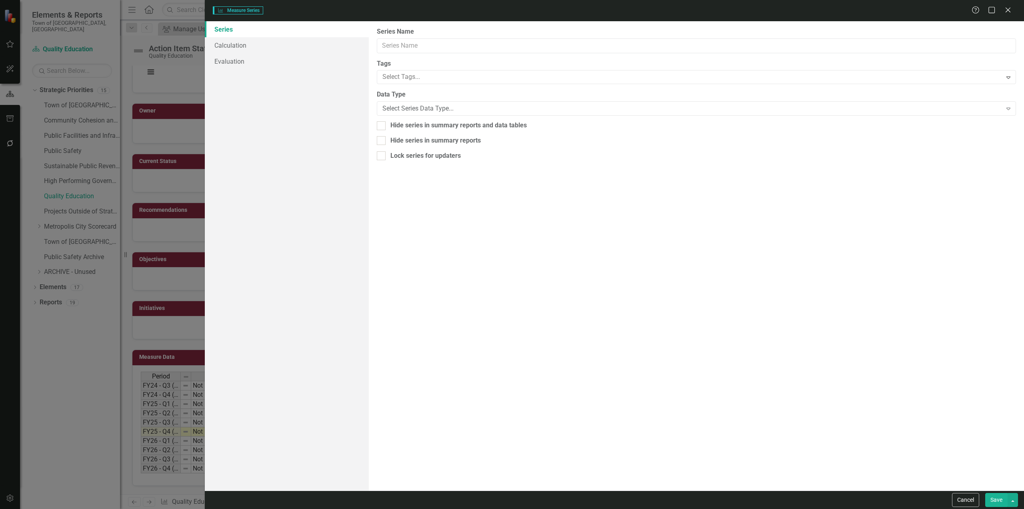
type input "No Information"
click at [232, 53] on link "Evaluation" at bounding box center [287, 61] width 164 height 16
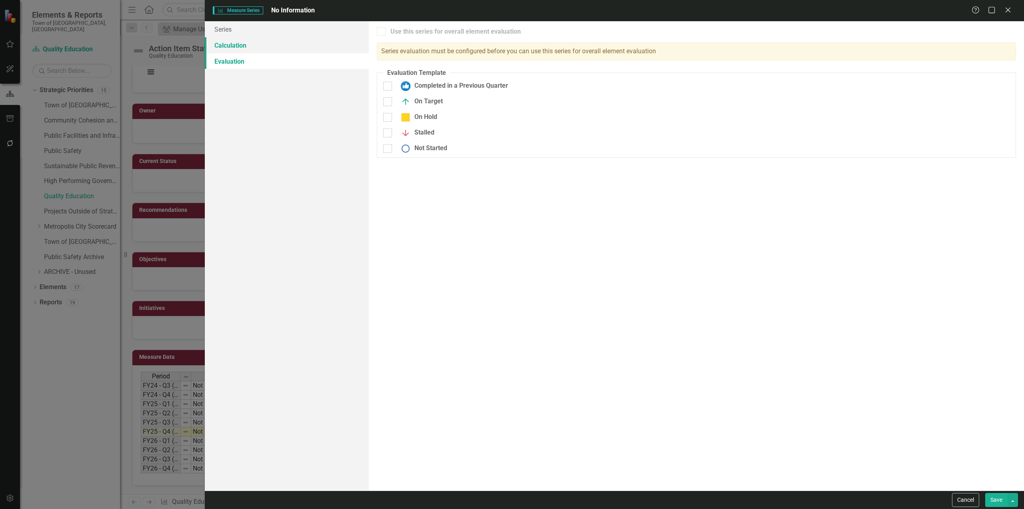
click at [228, 46] on link "Calculation" at bounding box center [287, 45] width 164 height 16
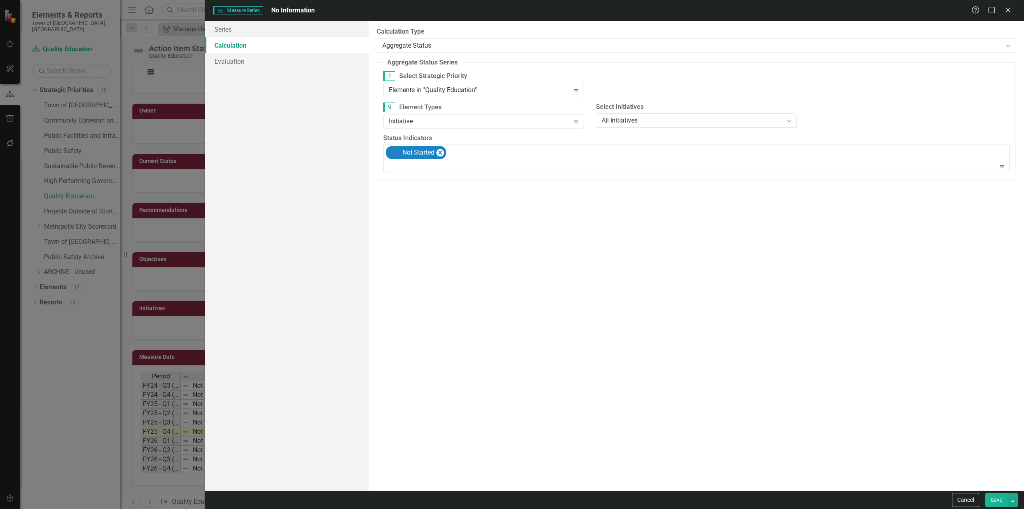
click at [546, 307] on button "Cancel" at bounding box center [965, 500] width 27 height 14
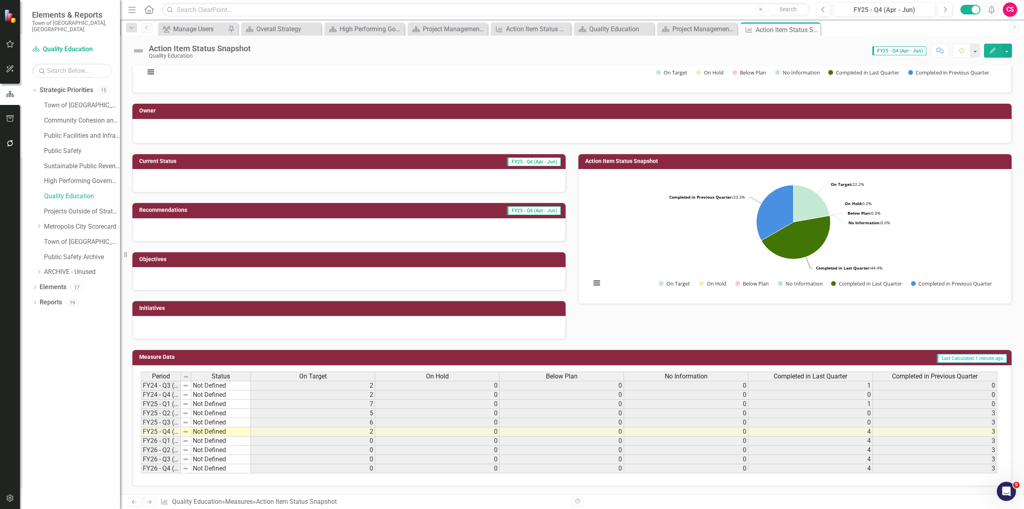
click at [20, 307] on div "Dropdown Strategic Priorities 15 Town of Wethersfield Community Cohesion and Vi…" at bounding box center [70, 296] width 100 height 425
click at [14, 307] on button "button" at bounding box center [10, 498] width 18 height 17
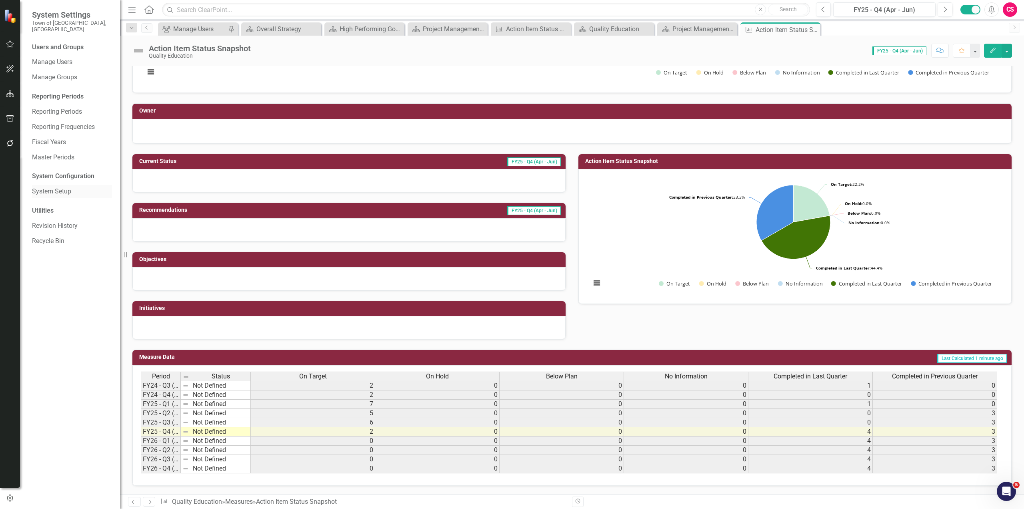
click at [62, 185] on div "System Setup" at bounding box center [72, 191] width 80 height 13
click at [55, 187] on link "System Setup" at bounding box center [72, 191] width 80 height 9
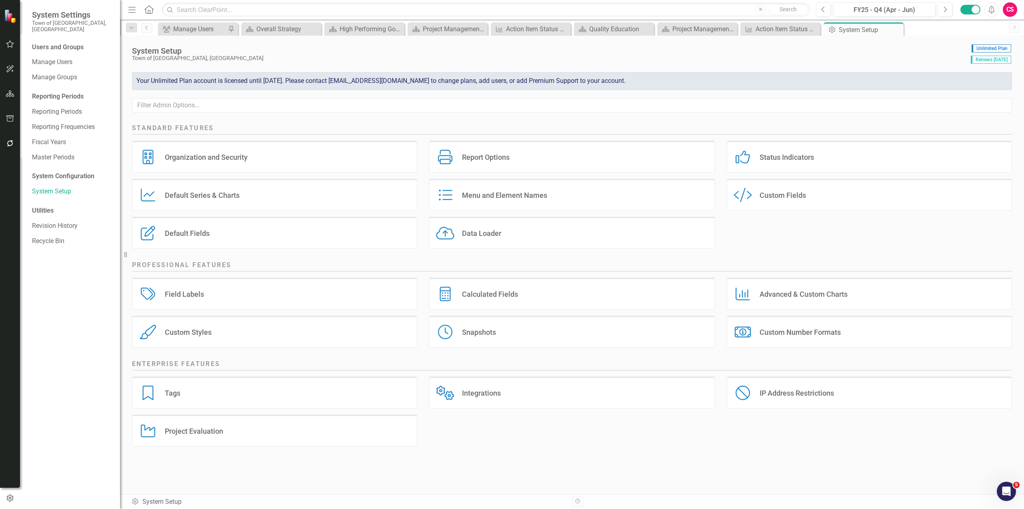
click at [546, 158] on div "Status Indicators" at bounding box center [787, 156] width 54 height 9
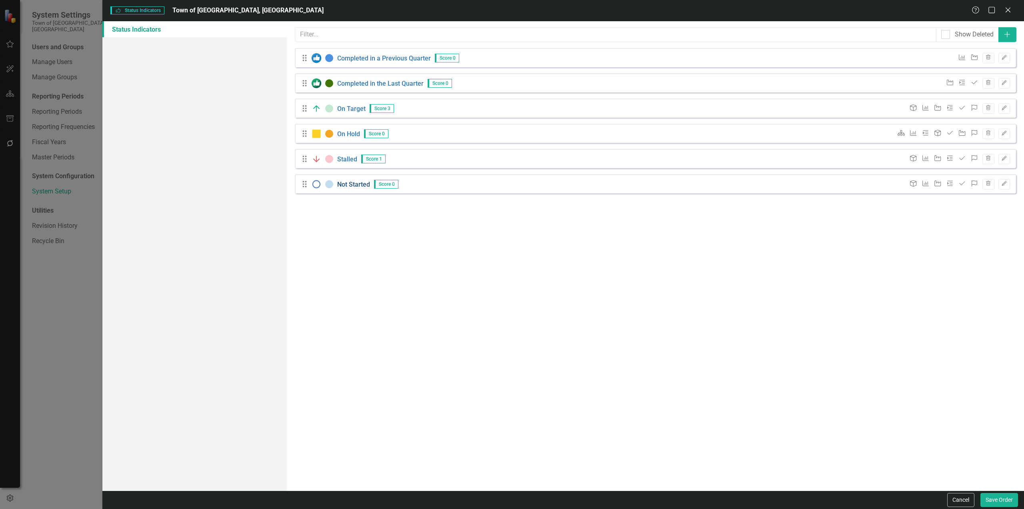
click at [356, 183] on link "Not Started" at bounding box center [353, 184] width 33 height 8
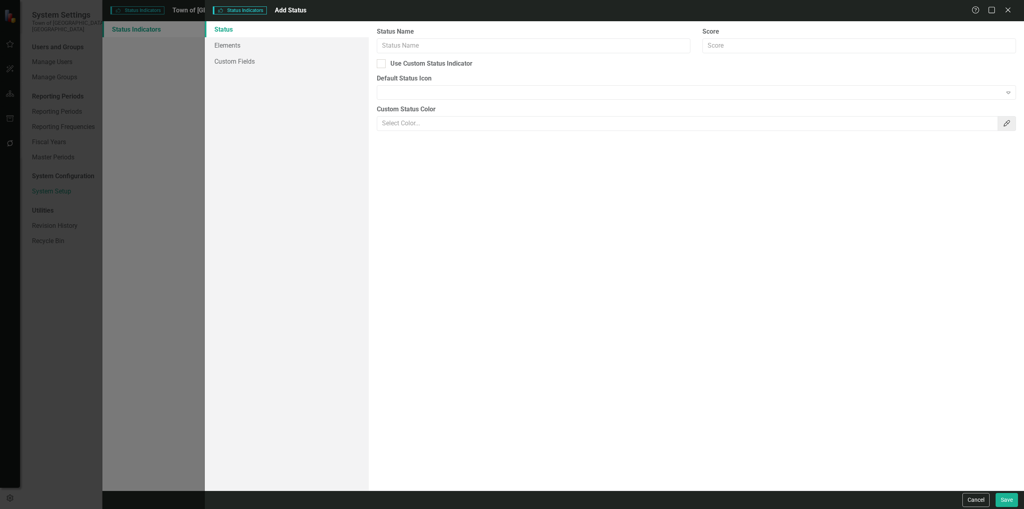
type input "Not Started"
type input "0"
checkbox input "true"
type input "#C1DEF1"
drag, startPoint x: 483, startPoint y: 42, endPoint x: 271, endPoint y: 40, distance: 211.7
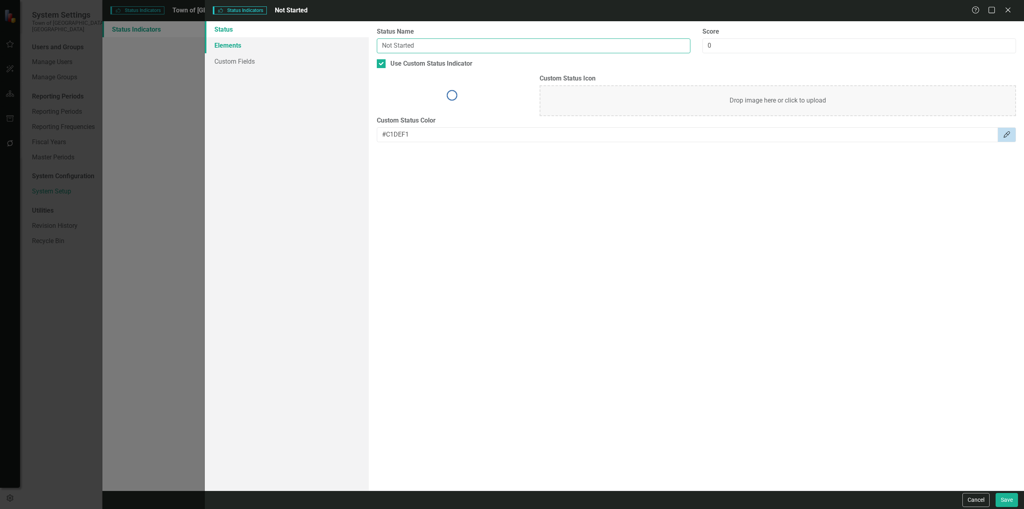
click at [271, 40] on div "Status Elements Custom Fields Status icons are used throughout ClearPoint to sh…" at bounding box center [614, 255] width 819 height 469
type input "No Information"
click at [546, 307] on button "Save" at bounding box center [1007, 500] width 22 height 14
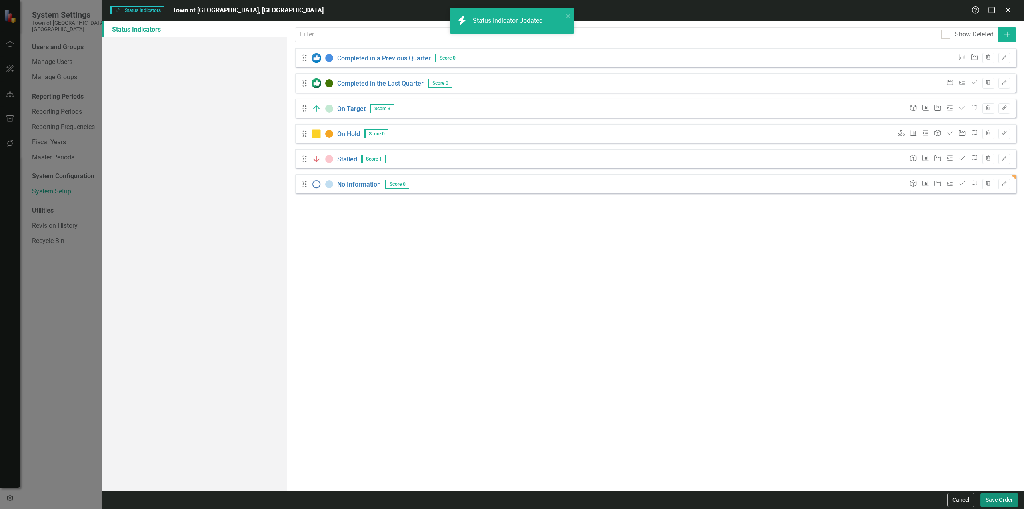
click at [546, 307] on button "Save Order" at bounding box center [1000, 500] width 38 height 14
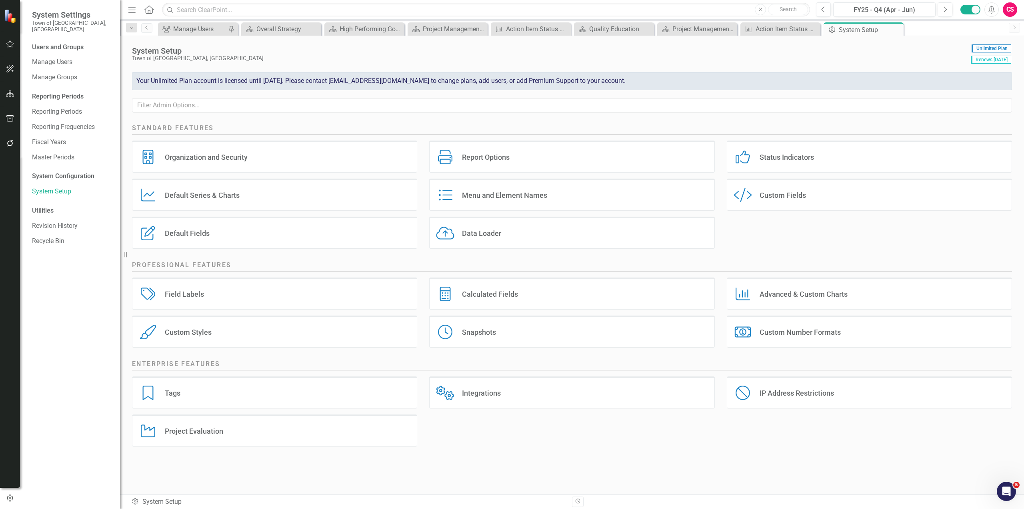
click at [12, 94] on icon "button" at bounding box center [10, 93] width 8 height 6
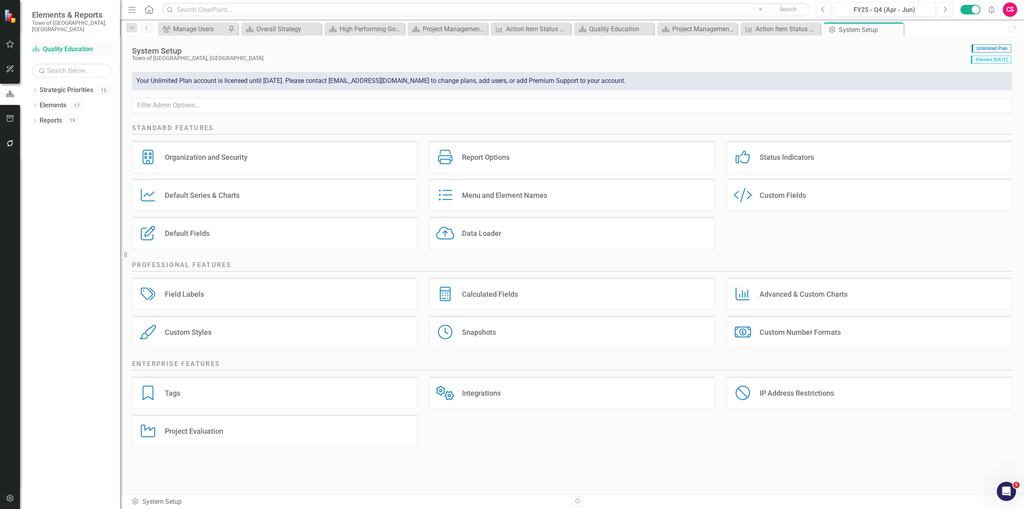
click at [44, 45] on link "Strategic Priority Quality Education" at bounding box center [72, 49] width 80 height 9
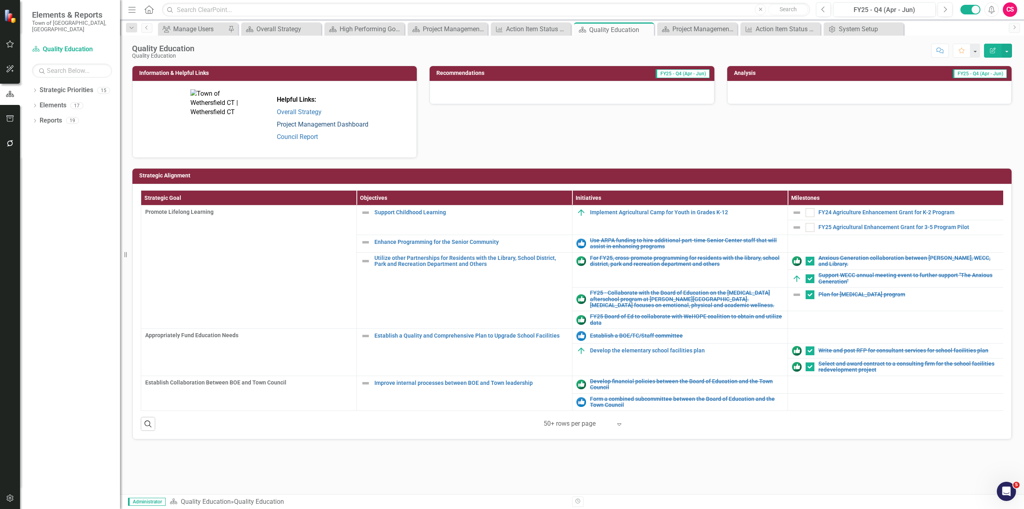
click at [307, 126] on link "Project Management Dashboard" at bounding box center [323, 124] width 92 height 8
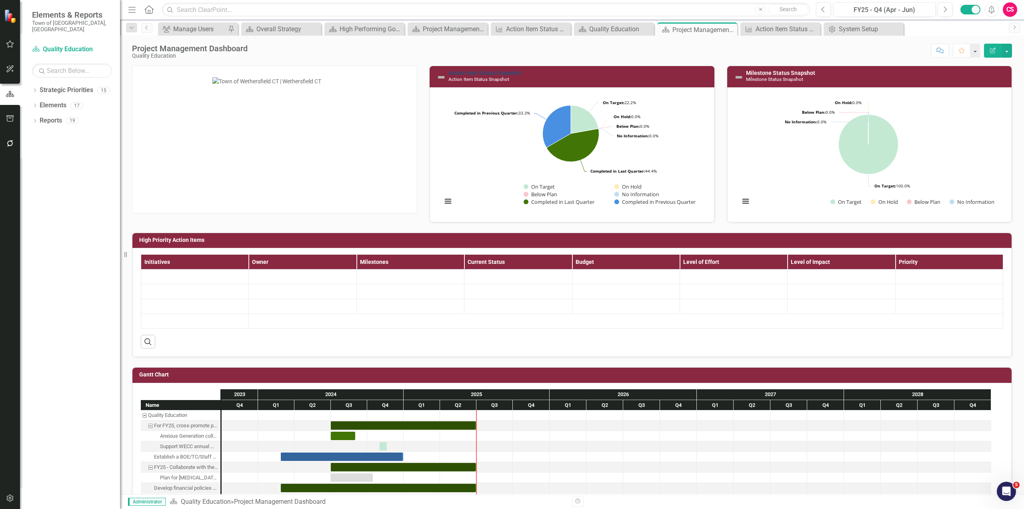
click at [494, 70] on link "Action Item Status Snapshot" at bounding box center [484, 73] width 73 height 6
